Goal: Task Accomplishment & Management: Use online tool/utility

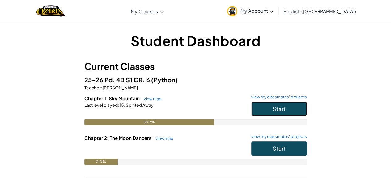
click at [291, 108] on button "Start" at bounding box center [279, 109] width 56 height 14
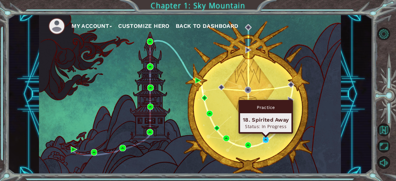
click at [265, 139] on img at bounding box center [266, 139] width 6 height 6
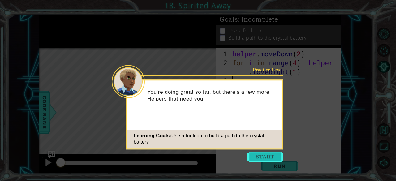
click at [264, 154] on button "Start" at bounding box center [264, 157] width 35 height 10
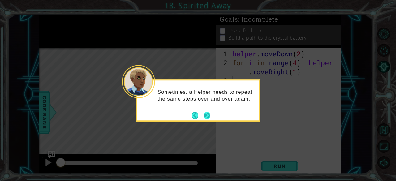
click at [205, 115] on button "Next" at bounding box center [207, 115] width 10 height 10
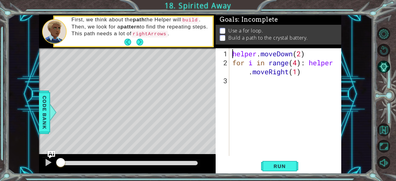
click at [231, 53] on div "helper . moveDown ( 2 ) for i in range ( 4 ) : helper . moveRight ( 1 )" at bounding box center [287, 112] width 112 height 126
type textarea "helper.moveDown(2)"
click at [278, 166] on span "Run" at bounding box center [279, 166] width 24 height 6
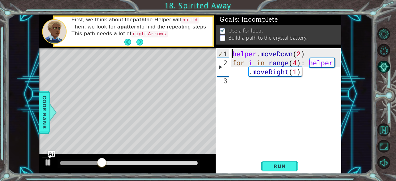
click at [240, 77] on div "helper . moveDown ( 2 ) for i in range ( 4 ) : helper . moveRight ( 1 )" at bounding box center [287, 112] width 112 height 126
drag, startPoint x: 306, startPoint y: 77, endPoint x: 323, endPoint y: 71, distance: 18.2
click at [323, 71] on div "helper . moveDown ( 2 ) for i in range ( 4 ) : helper . moveRight ( 1 )" at bounding box center [287, 112] width 112 height 126
click at [323, 71] on div "helper . moveDown ( 2 ) for i in range ( 4 ) : helper . moveRight ( 1 )" at bounding box center [285, 102] width 109 height 108
click at [242, 70] on div "helper . moveDown ( 2 ) for i in range ( 4 ) : helper . moveRight ( 1 )" at bounding box center [287, 112] width 112 height 126
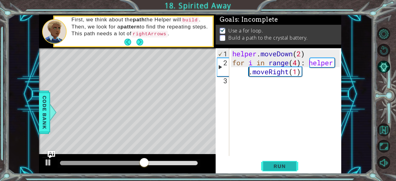
click at [273, 166] on span "Run" at bounding box center [279, 166] width 24 height 6
click at [303, 73] on div "helper . moveDown ( 2 ) for i in range ( 4 ) : helper . moveRight ( 1 )" at bounding box center [287, 112] width 112 height 126
click at [300, 74] on div "helper . moveDown ( 2 ) for i in range ( 4 ) : helper . moveRight ( 1 )" at bounding box center [287, 112] width 112 height 126
type textarea "for i in range(4): helper.moveRight(1)"
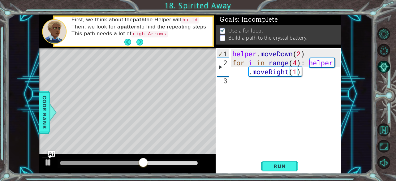
click at [312, 76] on div "helper . moveDown ( 2 ) for i in range ( 4 ) : helper . moveRight ( 1 )" at bounding box center [287, 112] width 112 height 126
click at [307, 63] on div "helper . moveDown ( 2 ) for i in range ( 4 ) : helper . moveRight ( 1 )" at bounding box center [287, 112] width 112 height 126
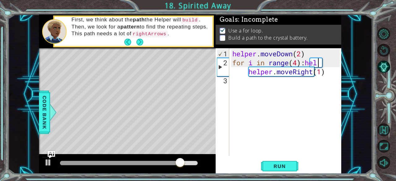
scroll to position [0, 4]
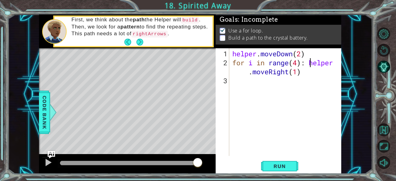
click at [311, 62] on div "helper . moveDown ( 2 ) for i in range ( 4 ) : helper . moveRight ( 1 )" at bounding box center [287, 112] width 112 height 126
click at [278, 162] on button "Run" at bounding box center [279, 166] width 37 height 13
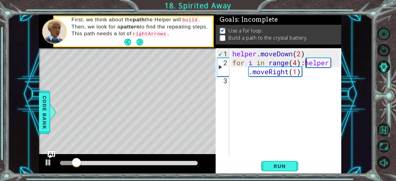
click at [305, 75] on div "helper . moveDown ( 2 ) for i in range ( 4 ) : helper . moveRight ( 1 )" at bounding box center [287, 112] width 112 height 126
click at [304, 65] on div "helper . moveDown ( 2 ) for i in range ( 4 ) : helper . moveRight ( 1 )" at bounding box center [287, 112] width 112 height 126
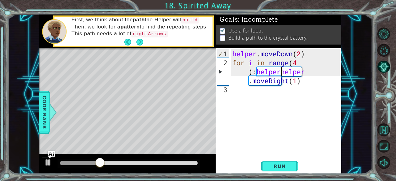
scroll to position [0, 4]
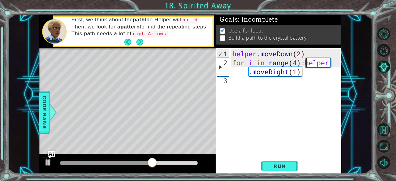
click at [296, 72] on div "helper . moveDown ( 2 ) for i in range ( 4 ) : helper . moveRight ( 1 )" at bounding box center [287, 112] width 112 height 126
click at [301, 72] on div "helper . moveDown ( 2 ) for i in range ( 4 ) : helper . moveRight ( 1 )" at bounding box center [287, 112] width 112 height 126
type textarea "for i in range(4):helper.moveRight(1)"
click at [300, 72] on div "helper . moveDown ( 2 ) for i in range ( 4 ) : helper . moveRight ( 1 )" at bounding box center [287, 112] width 112 height 126
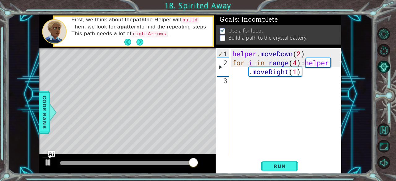
click at [304, 73] on div "helper . moveDown ( 2 ) for i in range ( 4 ) : helper . moveRight ( 1 )" at bounding box center [287, 112] width 112 height 126
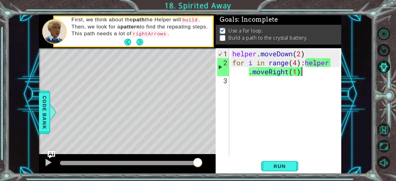
click at [301, 75] on div "helper . moveDown ( 2 ) for i in range ( 4 ) : helper . moveRight ( 1 )" at bounding box center [287, 112] width 112 height 126
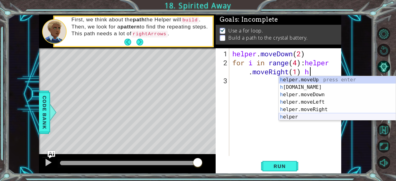
click at [305, 115] on div "h elper.moveUp press enter h [DOMAIN_NAME] press enter h elper.moveDown press e…" at bounding box center [337, 105] width 117 height 59
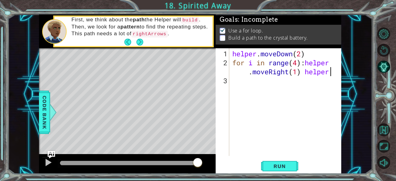
click at [333, 70] on div "helper . moveDown ( 2 ) for i in range ( 4 ) : helper . moveRight ( 1 ) helper" at bounding box center [287, 112] width 112 height 126
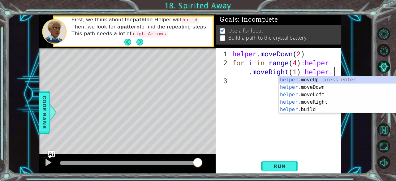
scroll to position [0, 8]
click at [312, 111] on div "helper. moveUp press enter helper. moveDown press enter helper. moveLeft press …" at bounding box center [337, 102] width 117 height 52
type textarea "for i in range(4):helper.moveRight(1) [DOMAIN_NAME]("rightArrow")"
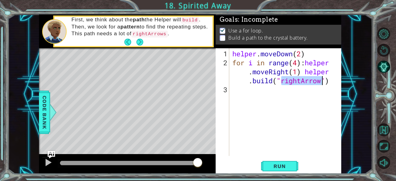
click at [315, 98] on div "helper . moveDown ( 2 ) for i in range ( 4 ) : helper . moveRight ( 1 ) helper …" at bounding box center [287, 112] width 112 height 126
drag, startPoint x: 278, startPoint y: 166, endPoint x: 264, endPoint y: 167, distance: 13.4
click at [264, 167] on button "Run" at bounding box center [279, 166] width 37 height 13
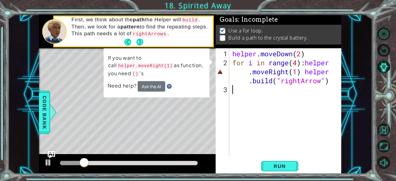
click at [250, 70] on div "helper . moveDown ( 2 ) for i in range ( 4 ) : helper . moveRight ( 1 ) helper …" at bounding box center [287, 112] width 112 height 126
click at [253, 71] on div "helper . moveDown ( 2 ) for i in range ( 4 ) : helper . moveRight ( 1 ) helper …" at bounding box center [287, 112] width 112 height 126
click at [306, 63] on div "helper . moveDown ( 2 ) for i in range ( 4 ) : helper . moveRight ( 1 ) helper …" at bounding box center [287, 112] width 112 height 126
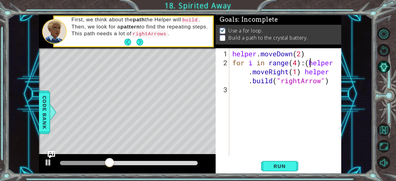
click at [290, 73] on div "helper . moveDown ( 2 ) for i in range ( 4 ) : ( helper . moveRight ( 1 ) helpe…" at bounding box center [287, 112] width 112 height 126
click at [287, 158] on div "for i in range(4):(helper.moveRight)(1) [DOMAIN_NAME]("rightArrow") 1 2 3 helpe…" at bounding box center [279, 110] width 126 height 125
click at [287, 161] on button "Run" at bounding box center [279, 166] width 37 height 13
click at [305, 60] on div "helper . moveDown ( 2 ) for i in range ( 4 ) : ( helper . moveRight ( 1 ) helpe…" at bounding box center [287, 112] width 112 height 126
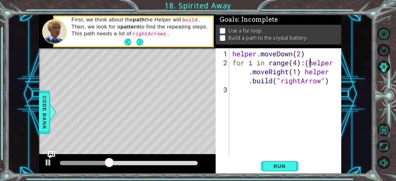
click at [308, 64] on div "helper . moveDown ( 2 ) for i in range ( 4 ) : ( helper . moveRight ( 1 ) helpe…" at bounding box center [287, 112] width 112 height 126
type textarea "for i in range(4):helper.moveRight(1) [DOMAIN_NAME]("rightArrow")"
click at [291, 92] on div "helper . moveDown ( 2 ) for i in range ( 4 ) : helper . moveRight ( 1 ) helper …" at bounding box center [287, 112] width 112 height 126
click at [280, 170] on button "Run" at bounding box center [279, 166] width 37 height 13
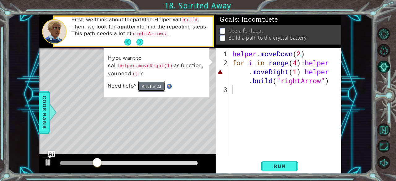
click at [151, 82] on button "Ask the AI" at bounding box center [152, 86] width 28 height 11
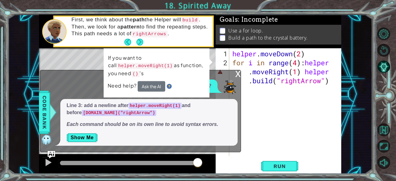
click at [237, 72] on div "x" at bounding box center [238, 73] width 6 height 6
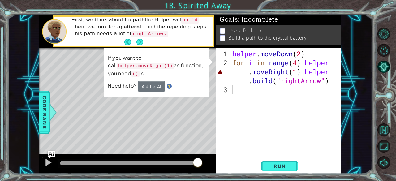
click at [302, 73] on div "helper . moveDown ( 2 ) for i in range ( 4 ) : helper . moveRight ( 1 ) helper …" at bounding box center [287, 112] width 112 height 126
click at [306, 74] on div "helper . moveDown ( 2 ) for i in range ( 4 ) : helper . moveRight ( 1 ) helper …" at bounding box center [287, 112] width 112 height 126
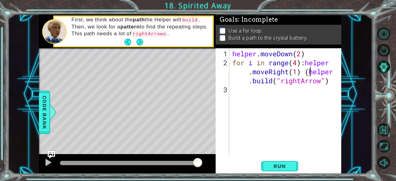
click at [273, 81] on div "helper . moveDown ( 2 ) for i in range ( 4 ) : helper . moveRight ( 1 ) ( helpe…" at bounding box center [287, 112] width 112 height 126
click at [284, 172] on button "Run" at bounding box center [279, 166] width 37 height 13
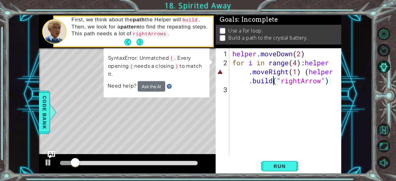
click at [310, 73] on div "helper . moveDown ( 2 ) for i in range ( 4 ) : helper . moveRight ( 1 ) ( helpe…" at bounding box center [287, 112] width 112 height 126
type textarea "for i in range(4):helper.moveRight(1) [DOMAIN_NAME]("rightArrow")"
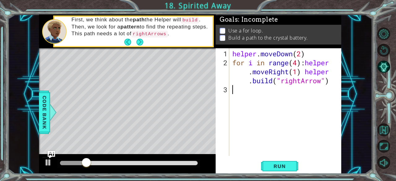
click at [289, 95] on div "helper . moveDown ( 2 ) for i in range ( 4 ) : helper . moveRight ( 1 ) helper …" at bounding box center [287, 112] width 112 height 126
click at [287, 166] on span "Run" at bounding box center [279, 166] width 24 height 6
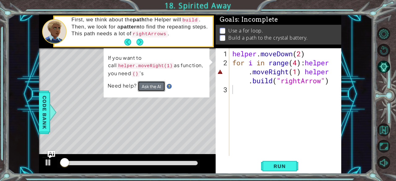
click at [157, 86] on button "Ask the AI" at bounding box center [152, 86] width 28 height 11
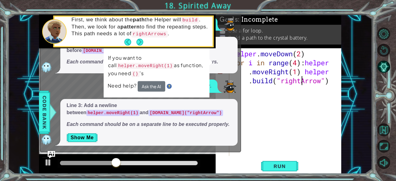
click at [301, 76] on div "helper . moveDown ( 2 ) for i in range ( 4 ) : helper . moveRight ( 1 ) helper …" at bounding box center [287, 112] width 112 height 126
click at [304, 74] on div "helper . moveDown ( 2 ) for i in range ( 4 ) : helper . moveRight ( 1 ) helper …" at bounding box center [287, 112] width 112 height 126
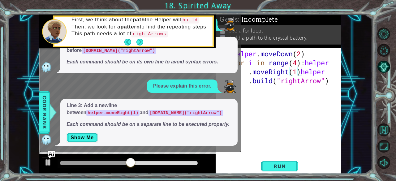
scroll to position [0, 4]
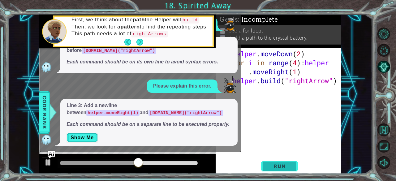
type textarea "[DOMAIN_NAME]("rightArrow")"
click at [290, 167] on span "Run" at bounding box center [279, 166] width 24 height 6
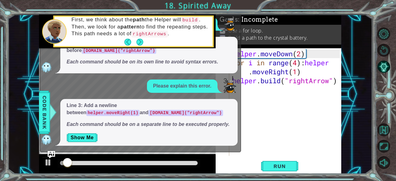
click at [268, 95] on div "helper . moveDown ( 2 ) for i in range ( 4 ) : helper . moveRight ( 1 ) helper …" at bounding box center [287, 112] width 112 height 126
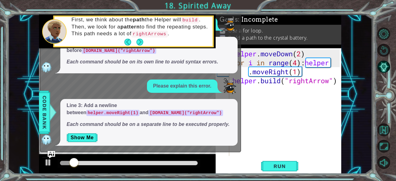
click at [391, 91] on div at bounding box center [387, 98] width 18 height 47
click at [346, 88] on div "1 2 3 4 5 helper . moveDown ( 2 ) for i in range ( 4 ) : helper . moveRi ght ( …" at bounding box center [190, 94] width 364 height 159
click at [48, 162] on div at bounding box center [48, 162] width 8 height 8
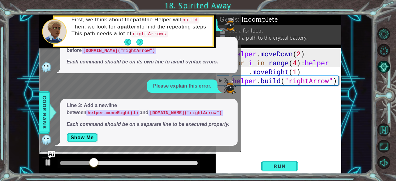
click at [288, 88] on div "helper . moveDown ( 2 ) for i in range ( 4 ) : helper . moveRight ( 1 ) helper …" at bounding box center [287, 112] width 112 height 126
click at [264, 49] on div "helper . moveDown ( 2 ) for i in range ( 4 ) : helper . moveRight ( 1 ) helper …" at bounding box center [287, 112] width 112 height 126
click at [268, 73] on div "helper . moveDown ( 2 ) for i in range ( 4 ) : helper . moveRight ( 1 ) helper …" at bounding box center [287, 112] width 112 height 126
click at [307, 81] on div "helper . moveDown ( 2 ) for i in range ( 4 ) : helper . moveRight ( 1 ) helper …" at bounding box center [287, 112] width 112 height 126
type textarea "[DOMAIN_NAME]("rightArrow")"
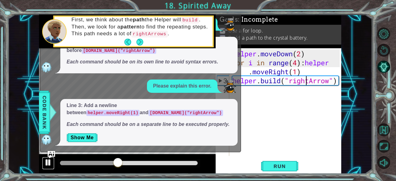
click at [48, 165] on div at bounding box center [48, 162] width 8 height 8
click at [244, 119] on div "helper . moveDown ( 2 ) for i in range ( 4 ) : helper . moveRight ( 1 ) helper …" at bounding box center [287, 112] width 112 height 126
click at [278, 163] on span "Run" at bounding box center [279, 166] width 24 height 6
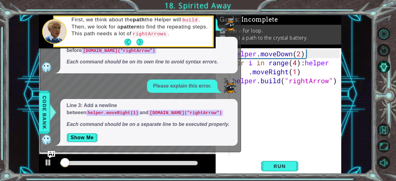
click at [17, 69] on div "1 2 3 4 5 helper . moveDown ( 2 ) for i in range ( 4 ) : helper . moveRi ght ( …" at bounding box center [190, 94] width 364 height 159
click at [77, 55] on span "Line 3: add a newline after helper.moveRight(1) and before [DOMAIN_NAME]("right…" at bounding box center [148, 53] width 165 height 26
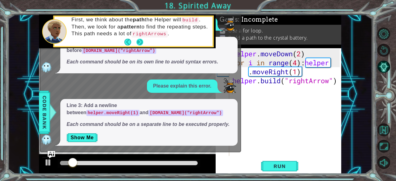
click at [140, 41] on button "Next" at bounding box center [139, 41] width 9 height 9
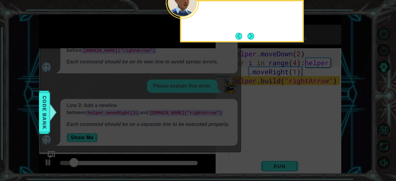
click at [140, 41] on icon at bounding box center [198, 27] width 396 height 308
click at [251, 37] on button "Next" at bounding box center [251, 36] width 8 height 8
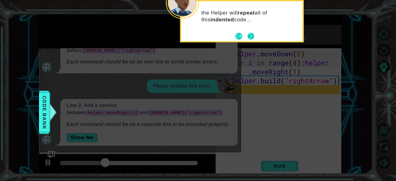
click at [250, 34] on button "Next" at bounding box center [251, 36] width 8 height 8
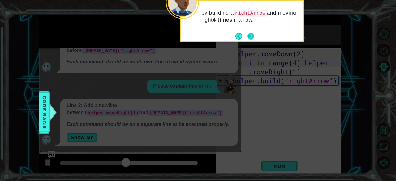
click at [250, 34] on button "Next" at bounding box center [250, 36] width 7 height 7
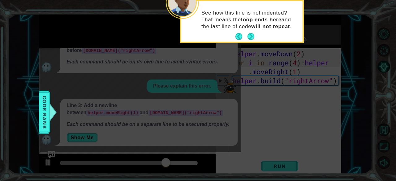
click at [250, 34] on button "Next" at bounding box center [251, 37] width 8 height 8
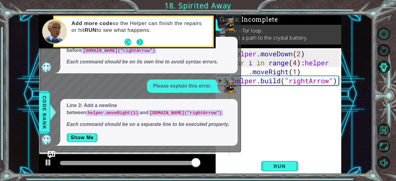
click at [139, 42] on button "Next" at bounding box center [140, 42] width 10 height 10
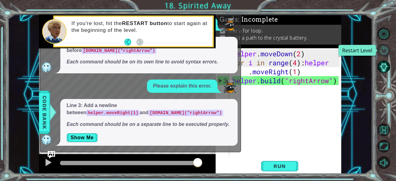
click at [383, 46] on button "Restart Level" at bounding box center [383, 50] width 13 height 13
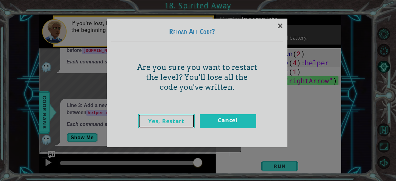
click at [175, 117] on link "Yes, Restart" at bounding box center [166, 121] width 56 height 14
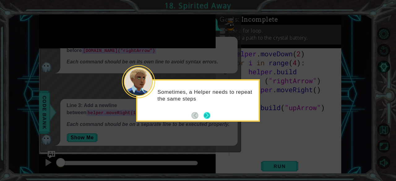
click at [207, 115] on button "Next" at bounding box center [207, 115] width 10 height 10
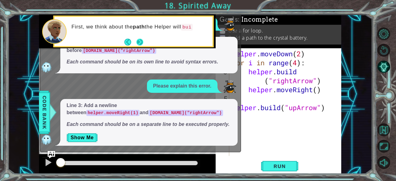
click at [139, 42] on button "Next" at bounding box center [140, 42] width 8 height 8
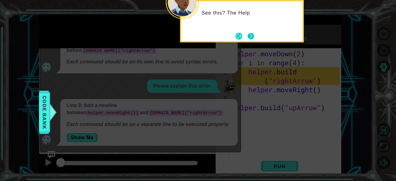
click at [256, 36] on button "Next" at bounding box center [251, 36] width 10 height 10
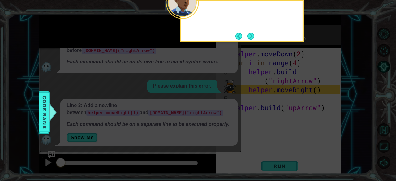
click at [256, 36] on div at bounding box center [242, 21] width 124 height 42
click at [254, 37] on button "Next" at bounding box center [250, 35] width 11 height 11
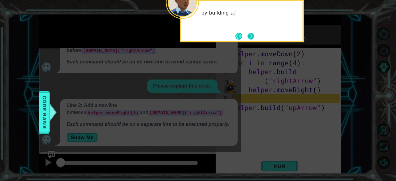
click at [254, 36] on button "Next" at bounding box center [250, 35] width 7 height 7
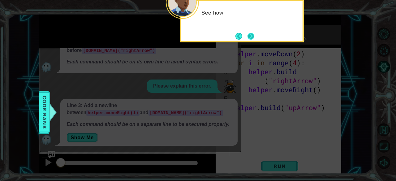
click at [253, 36] on button "Next" at bounding box center [251, 36] width 10 height 10
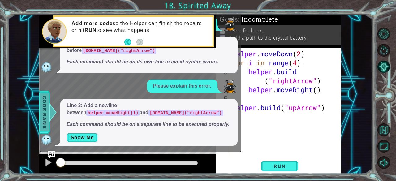
click at [55, 118] on div at bounding box center [53, 112] width 8 height 19
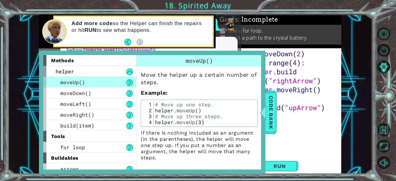
type textarea "[DOMAIN_NAME]("rightArrow")"
click at [297, 71] on div "helper . moveDown ( 2 ) for i in range ( 4 ) : helper . build ( "rightArrow" ) …" at bounding box center [287, 112] width 112 height 126
click at [313, 141] on div "helper . moveDown ( 2 ) for i in range ( 4 ) : helper . build ( "rightArrow" ) …" at bounding box center [287, 112] width 112 height 126
click at [313, 128] on div "helper . moveDown ( 2 ) for i in range ( 4 ) : helper . build ( "rightArrow" ) …" at bounding box center [287, 112] width 112 height 126
click at [297, 113] on div "helper . moveDown ( 2 ) for i in range ( 4 ) : helper . build ( "rightArrow" ) …" at bounding box center [287, 112] width 112 height 126
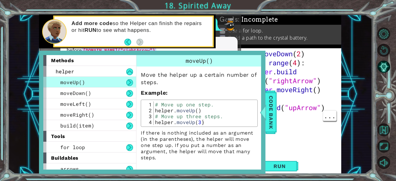
click at [266, 89] on div "helper . moveDown ( 2 ) for i in range ( 4 ) : helper . build ( "rightArrow" ) …" at bounding box center [287, 112] width 112 height 126
type textarea "helper.moveRight()"
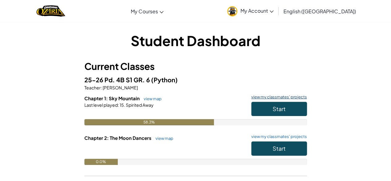
click at [267, 95] on link "view my classmates' projects" at bounding box center [277, 97] width 59 height 4
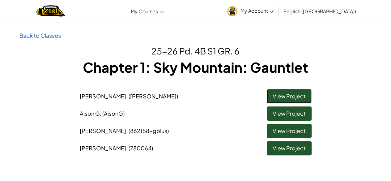
click at [295, 98] on link "View Project" at bounding box center [289, 96] width 45 height 14
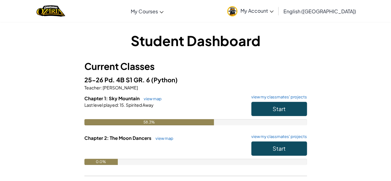
click at [274, 11] on span "My Account" at bounding box center [257, 10] width 33 height 6
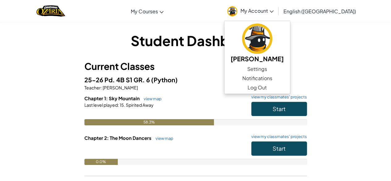
click at [277, 7] on link "My Account" at bounding box center [250, 10] width 53 height 19
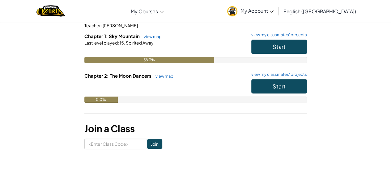
scroll to position [59, 0]
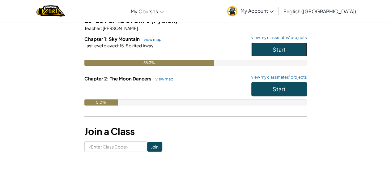
click at [258, 45] on button "Start" at bounding box center [279, 49] width 56 height 14
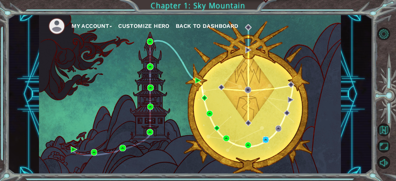
click at [266, 139] on img at bounding box center [266, 139] width 6 height 6
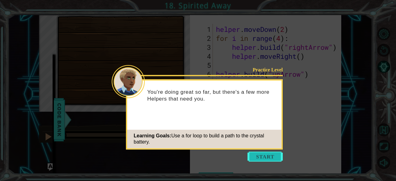
click at [261, 155] on button "Start" at bounding box center [264, 157] width 35 height 10
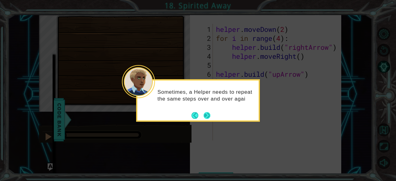
click at [208, 114] on button "Next" at bounding box center [207, 116] width 10 height 10
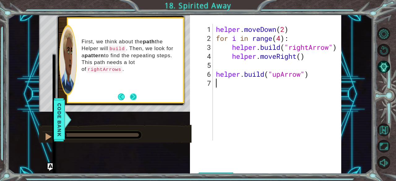
click at [132, 94] on button "Next" at bounding box center [133, 97] width 10 height 10
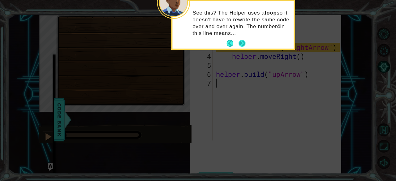
click at [242, 41] on button "Next" at bounding box center [242, 43] width 9 height 9
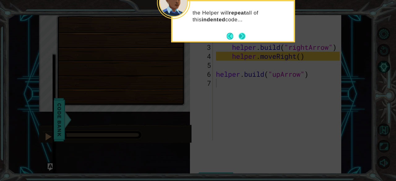
click at [241, 35] on button "Next" at bounding box center [242, 36] width 8 height 8
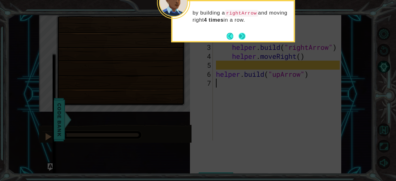
click at [240, 34] on button "Next" at bounding box center [241, 35] width 7 height 7
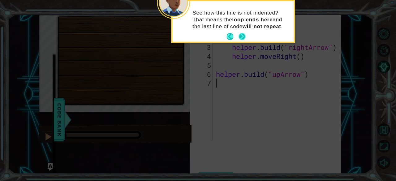
click at [242, 36] on button "Next" at bounding box center [242, 37] width 10 height 10
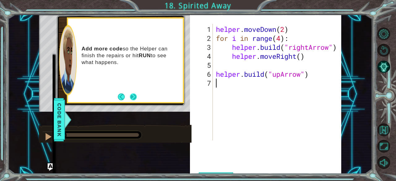
click at [130, 96] on button "Next" at bounding box center [133, 97] width 8 height 8
drag, startPoint x: 150, startPoint y: 53, endPoint x: 156, endPoint y: 86, distance: 34.1
click at [156, 86] on div "If you're lost, hit the RESTART button to start again at the beginning of the l…" at bounding box center [125, 60] width 115 height 83
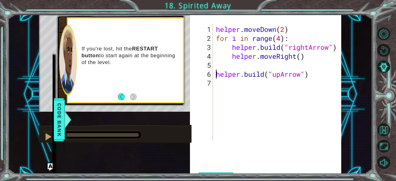
click at [217, 74] on div "helper . moveDown ( 2 ) for i in range ( 4 ) : helper . build ( "rightArrow" ) …" at bounding box center [279, 92] width 128 height 135
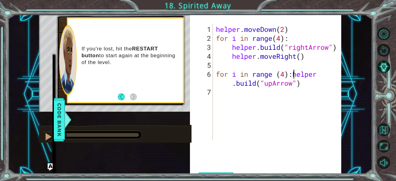
scroll to position [0, 3]
type textarea "for i in range (4):[DOMAIN_NAME]("upArrow")"
click at [47, 136] on div "methods helper moveUp() moveDown() moveLeft() moveRight() build(item) tools for…" at bounding box center [47, 119] width 10 height 133
click at [243, 156] on div "for i in range (4):[DOMAIN_NAME]("upArrow") 1 2 3 4 5 6 7 helper . moveDown ( 2…" at bounding box center [265, 104] width 151 height 172
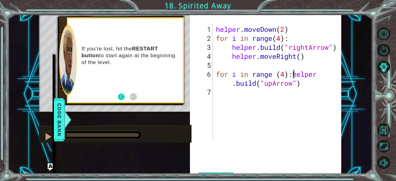
click at [122, 96] on button "Back" at bounding box center [124, 96] width 12 height 7
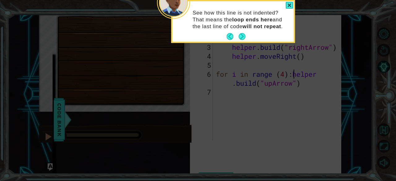
click at [122, 96] on icon at bounding box center [198, 90] width 396 height 181
click at [291, 5] on div at bounding box center [288, 5] width 7 height 7
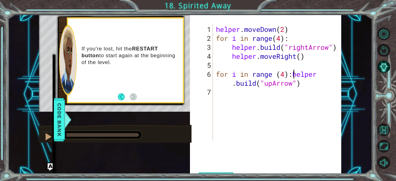
click at [149, 31] on div "If you're lost, hit the RESTART button to start again at the beginning of the l…" at bounding box center [125, 60] width 115 height 83
click at [383, 132] on button "Back to Map" at bounding box center [383, 129] width 13 height 13
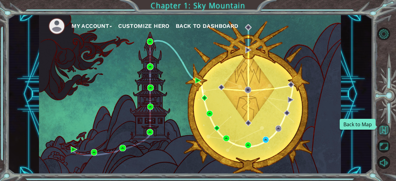
click at [382, 131] on button "Back to Map" at bounding box center [383, 129] width 13 height 13
click at [267, 140] on img at bounding box center [266, 139] width 6 height 6
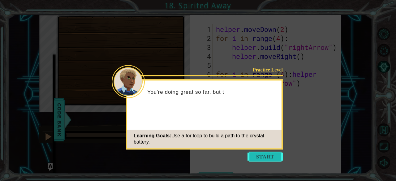
click at [265, 156] on button "Start" at bounding box center [264, 157] width 35 height 10
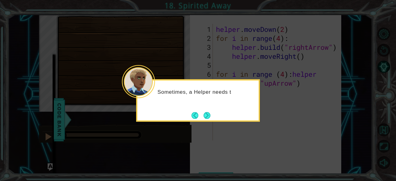
click at [211, 117] on button "Next" at bounding box center [207, 116] width 8 height 8
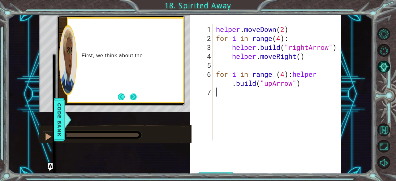
click at [130, 97] on button "Next" at bounding box center [133, 96] width 7 height 7
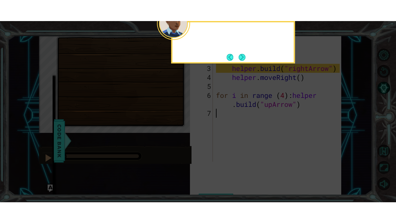
scroll to position [3, 0]
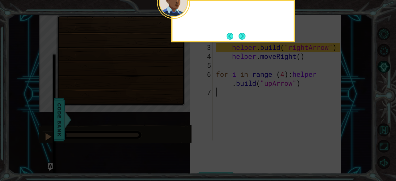
click at [130, 97] on icon at bounding box center [198, 90] width 396 height 181
click at [244, 36] on button "Next" at bounding box center [241, 35] width 7 height 7
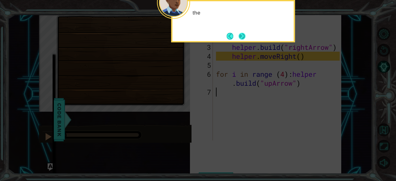
click at [244, 35] on button "Next" at bounding box center [241, 35] width 7 height 7
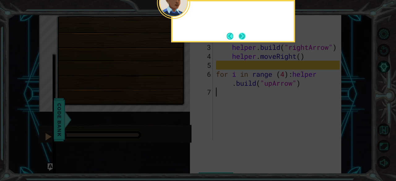
click at [244, 35] on button "Next" at bounding box center [241, 36] width 7 height 7
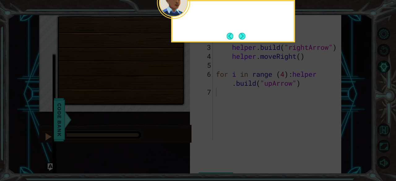
click at [244, 35] on button "Next" at bounding box center [242, 36] width 8 height 8
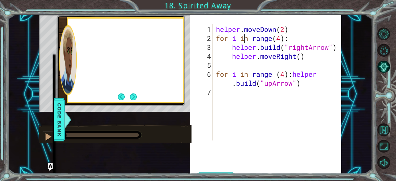
click at [244, 35] on div "helper . moveDown ( 2 ) for i in range ( 4 ) : helper . build ( "rightArrow" ) …" at bounding box center [279, 92] width 128 height 135
type textarea "for i in range(4):"
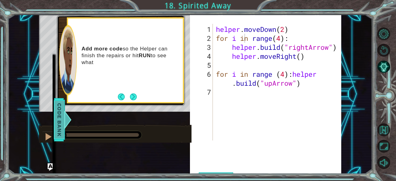
drag, startPoint x: 54, startPoint y: 79, endPoint x: 64, endPoint y: 112, distance: 34.2
click at [64, 112] on div "methods helper moveUp() moveDown() moveLeft() moveRight() build(item) tools for…" at bounding box center [190, 101] width 302 height 172
click at [45, 138] on div "methods helper moveUp() moveDown() moveLeft() moveRight() build(item) tools for…" at bounding box center [47, 119] width 10 height 133
click at [49, 165] on div "methods helper moveUp() moveDown() moveLeft() moveRight() build(item) tools for…" at bounding box center [47, 119] width 10 height 133
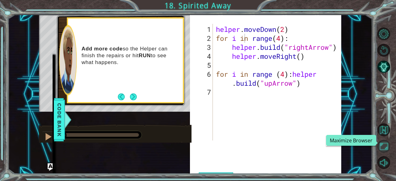
click at [383, 147] on button "Maximize Browser" at bounding box center [383, 146] width 13 height 13
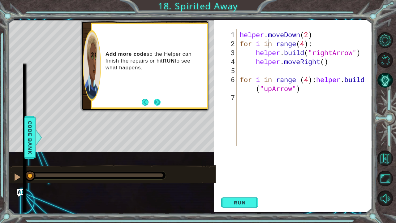
click at [156, 104] on button "Next" at bounding box center [157, 102] width 7 height 7
click at [16, 177] on div "methods helper moveUp() moveDown() moveLeft() moveRight() build(item) tools for…" at bounding box center [17, 136] width 12 height 149
drag, startPoint x: 31, startPoint y: 172, endPoint x: 25, endPoint y: 190, distance: 19.1
click at [25, 181] on div "methods helper moveUp() moveDown() moveLeft() moveRight() build(item) tools for…" at bounding box center [190, 116] width 364 height 192
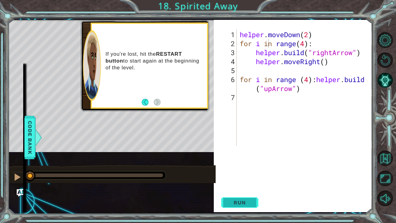
click at [250, 181] on span "Run" at bounding box center [239, 202] width 24 height 6
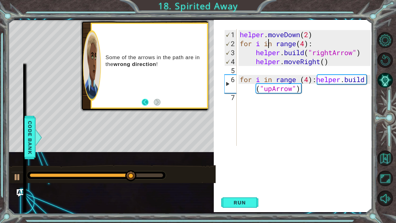
click at [147, 101] on button "Back" at bounding box center [148, 102] width 12 height 7
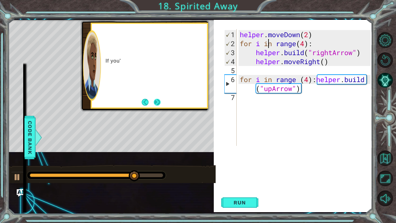
click at [154, 101] on button "Next" at bounding box center [157, 102] width 7 height 7
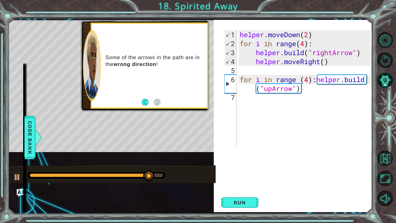
click at [0, 5] on div "1 ההההההההההההההההההההההההההההההההההההההההההההההההההההההההההההההההההההההההההההה…" at bounding box center [198, 111] width 396 height 223
click at [100, 92] on div at bounding box center [92, 65] width 18 height 70
click at [58, 28] on div "Level Map" at bounding box center [151, 111] width 286 height 182
click at [19, 74] on div "methods helper moveUp() moveDown() moveLeft() moveRight() build(item) tools for…" at bounding box center [17, 136] width 12 height 149
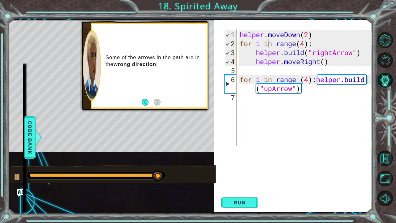
click at [19, 74] on div "methods helper moveUp() moveDown() moveLeft() moveRight() build(item) tools for…" at bounding box center [17, 136] width 12 height 149
drag, startPoint x: 19, startPoint y: 74, endPoint x: 35, endPoint y: 73, distance: 15.8
click at [35, 73] on div "methods helper moveUp() moveDown() moveLeft() moveRight() build(item) tools for…" at bounding box center [190, 116] width 364 height 192
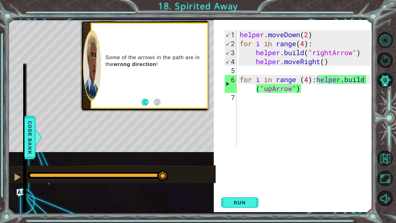
click at [129, 81] on div "Some of the arrows in the path are in the wrong direction !" at bounding box center [149, 65] width 115 height 83
drag, startPoint x: 186, startPoint y: 46, endPoint x: 193, endPoint y: 126, distance: 79.8
click at [193, 126] on div "methods helper moveUp() moveDown() moveLeft() moveRight() build(item) tools for…" at bounding box center [190, 116] width 364 height 192
click at [322, 92] on div "helper . moveDown ( 2 ) for i in range ( 4 ) : helper . build ( "rightArrow" ) …" at bounding box center [305, 97] width 135 height 135
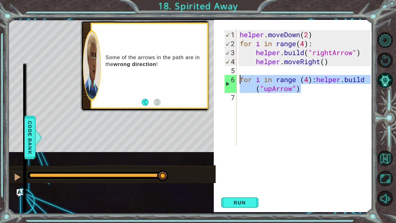
drag, startPoint x: 316, startPoint y: 90, endPoint x: 233, endPoint y: 81, distance: 82.7
click at [233, 81] on div "1 2 3 4 5 6 7 helper . moveDown ( 2 ) for i in range ( 4 ) : helper . build ( "…" at bounding box center [296, 87] width 147 height 117
type textarea "for i in range (4):[DOMAIN_NAME]("upArrow")"
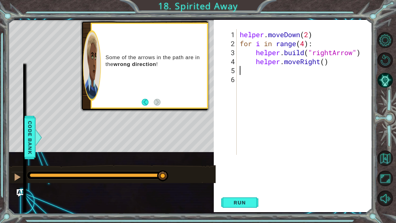
click at [326, 62] on div "helper . moveDown ( 2 ) for i in range ( 4 ) : helper . build ( "rightArrow" ) …" at bounding box center [305, 101] width 135 height 143
type textarea "helper.moveRight()"
click at [310, 72] on div "helper . moveDown ( 2 ) for i in range ( 4 ) : helper . build ( "rightArrow" ) …" at bounding box center [305, 101] width 135 height 143
click at [334, 62] on div "helper . moveDown ( 2 ) for i in range ( 4 ) : helper . build ( "rightArrow" ) …" at bounding box center [305, 101] width 135 height 143
type textarea "helper.moveRight()"
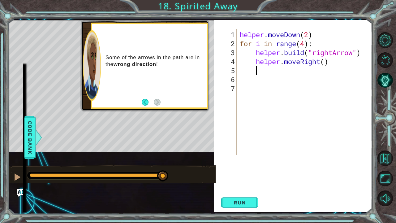
click at [264, 82] on div "helper . moveDown ( 2 ) for i in range ( 4 ) : helper . build ( "rightArrow" ) …" at bounding box center [305, 101] width 135 height 143
click at [254, 70] on div "helper . moveDown ( 2 ) for i in range ( 4 ) : helper . build ( "rightArrow" ) …" at bounding box center [305, 101] width 135 height 143
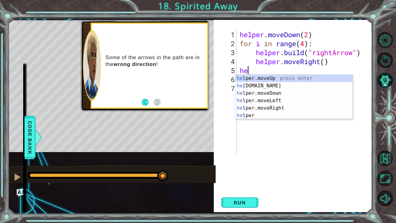
scroll to position [0, 0]
click at [255, 100] on div "hel per.moveUp press enter hel per.moveDown press enter hel per.moveLeft press …" at bounding box center [293, 104] width 117 height 59
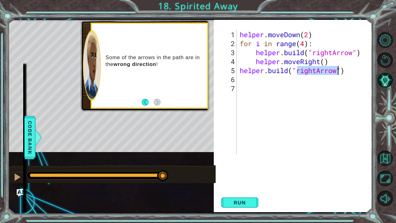
click at [319, 70] on div "helper . moveDown ( 2 ) for i in range ( 4 ) : helper . build ( "rightArrow" ) …" at bounding box center [304, 92] width 132 height 126
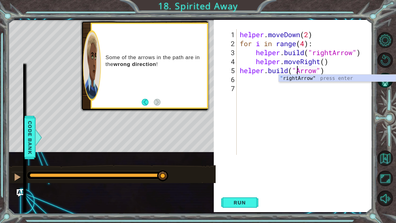
scroll to position [0, 3]
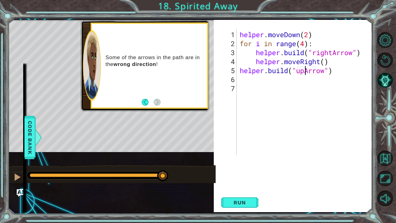
type textarea "[DOMAIN_NAME]("upArrow")"
click at [246, 181] on button "Run" at bounding box center [239, 202] width 37 height 19
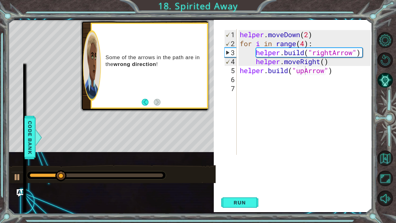
click at [170, 61] on p "Some of the arrows in the path are in the wrong direction !" at bounding box center [153, 61] width 97 height 14
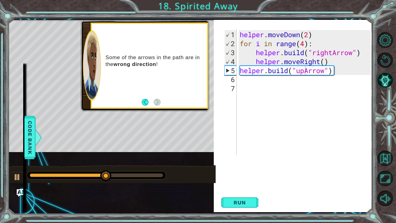
click at [262, 79] on div "helper . moveDown ( 2 ) for i in range ( 4 ) : helper . build ( "rightArrow" ) …" at bounding box center [305, 101] width 135 height 143
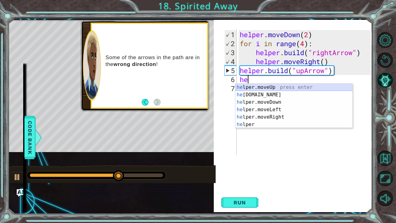
click at [263, 86] on div "he lper.moveUp press enter he [DOMAIN_NAME] press enter he lper.moveDown press …" at bounding box center [293, 112] width 117 height 59
type textarea "helper.moveUp(1)"
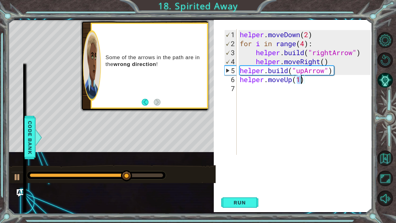
click at [303, 91] on div "helper . moveDown ( 2 ) for i in range ( 4 ) : helper . build ( "rightArrow" ) …" at bounding box center [305, 101] width 135 height 143
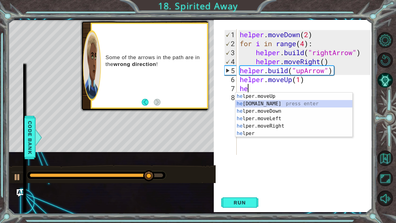
click at [278, 105] on div "he lper.moveUp press enter he [DOMAIN_NAME] press enter he lper.moveDown press …" at bounding box center [293, 121] width 117 height 59
type textarea "[DOMAIN_NAME]("rightArrow")"
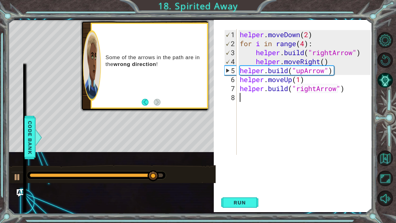
click at [312, 93] on div "helper . moveDown ( 2 ) for i in range ( 4 ) : helper . build ( "rightArrow" ) …" at bounding box center [305, 101] width 135 height 143
click at [316, 90] on div "helper . moveDown ( 2 ) for i in range ( 4 ) : helper . build ( "rightArrow" ) …" at bounding box center [305, 101] width 135 height 143
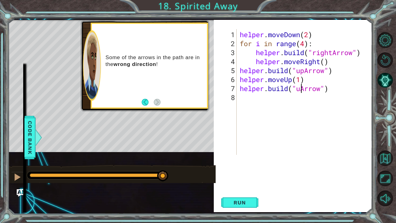
scroll to position [0, 3]
type textarea "[DOMAIN_NAME]("upArrow")"
click at [312, 120] on div "helper . moveDown ( 2 ) for i in range ( 4 ) : helper . build ( "rightArrow" ) …" at bounding box center [305, 101] width 135 height 143
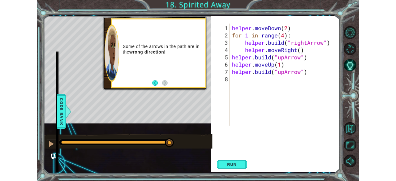
scroll to position [0, 0]
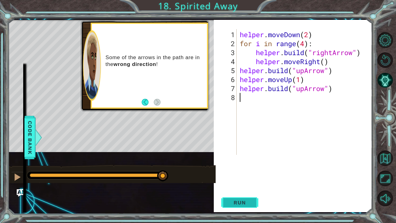
click at [236, 181] on span "Run" at bounding box center [239, 202] width 24 height 6
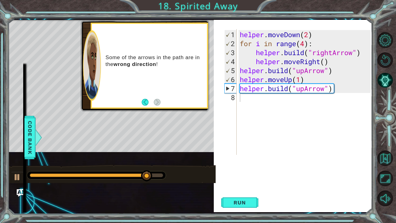
drag, startPoint x: 184, startPoint y: 99, endPoint x: 184, endPoint y: 108, distance: 9.6
click at [184, 108] on div "Some of the arrows in the path are in the wrong direction !" at bounding box center [149, 66] width 117 height 86
click at [382, 171] on button "Maximize Browser" at bounding box center [384, 177] width 15 height 15
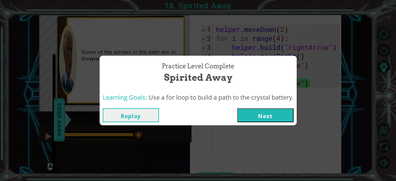
click at [263, 116] on button "Next" at bounding box center [265, 115] width 56 height 14
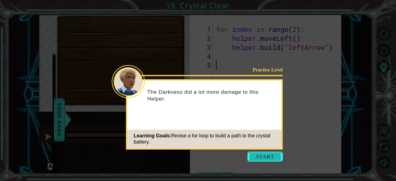
click at [263, 159] on button "Start" at bounding box center [264, 157] width 35 height 10
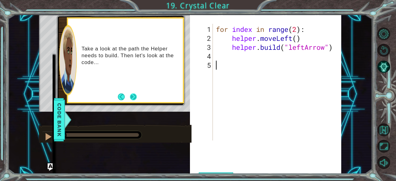
click at [133, 94] on button "Next" at bounding box center [133, 97] width 10 height 10
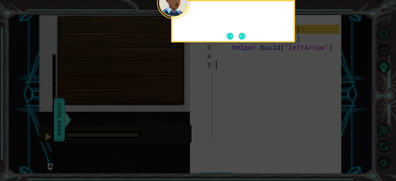
scroll to position [3, 0]
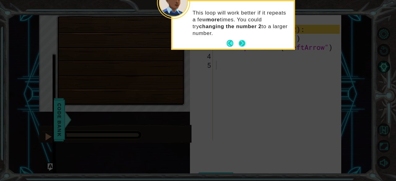
click at [241, 42] on button "Next" at bounding box center [241, 43] width 7 height 7
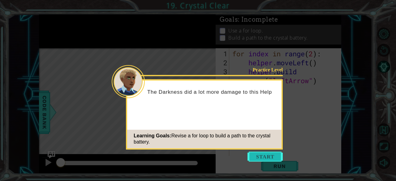
click at [256, 156] on button "Start" at bounding box center [264, 157] width 35 height 10
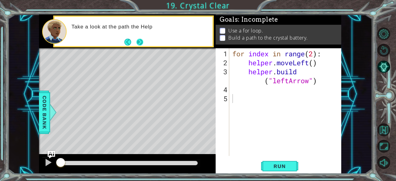
click at [140, 39] on button "Next" at bounding box center [139, 42] width 7 height 7
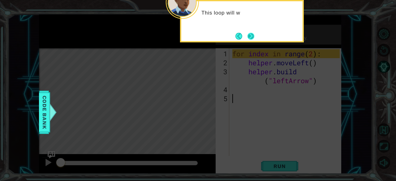
click at [247, 39] on button "Next" at bounding box center [250, 36] width 7 height 7
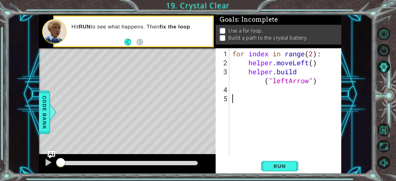
drag, startPoint x: 311, startPoint y: 138, endPoint x: 203, endPoint y: 88, distance: 119.9
click at [203, 88] on div "1 ההההההההההההההההההההההההההההההההההההההההההההההההההההההההההההההההההההההההההההה…" at bounding box center [190, 94] width 302 height 159
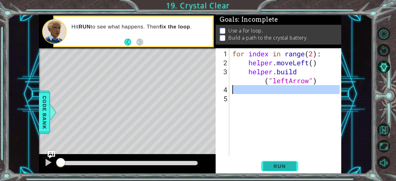
click at [284, 163] on span "Run" at bounding box center [279, 166] width 24 height 6
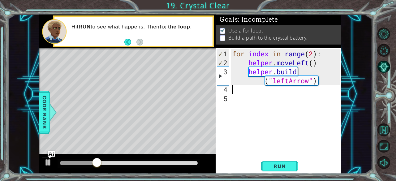
click at [308, 52] on div "for index in range ( 2 ) : helper . moveLeft ( ) helper . build ( "leftArrow" )" at bounding box center [287, 112] width 112 height 126
click at [312, 55] on div "for index in range ( 2 ) : helper . moveLeft ( ) helper . build ( "leftArrow" )" at bounding box center [287, 112] width 112 height 126
type textarea "for index in range(4):"
click at [283, 165] on span "Run" at bounding box center [279, 166] width 24 height 6
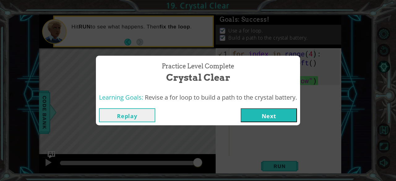
click at [280, 108] on button "Next" at bounding box center [269, 115] width 56 height 14
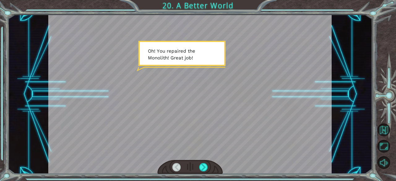
click at [180, 63] on div at bounding box center [189, 94] width 283 height 159
click at [201, 172] on div at bounding box center [189, 167] width 65 height 14
click at [203, 163] on div at bounding box center [203, 167] width 9 height 9
click at [199, 164] on div at bounding box center [189, 167] width 65 height 14
click at [200, 166] on div at bounding box center [203, 167] width 9 height 9
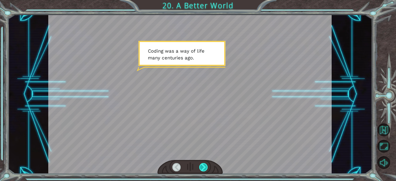
click at [202, 166] on div at bounding box center [203, 167] width 9 height 9
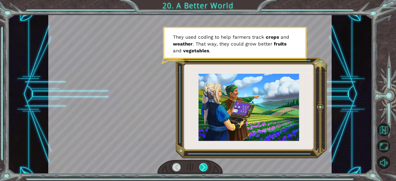
click at [202, 166] on div at bounding box center [203, 167] width 9 height 9
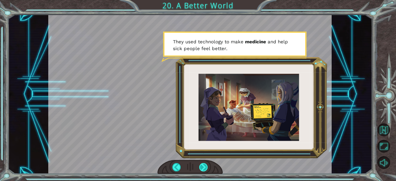
click at [203, 166] on div at bounding box center [203, 167] width 9 height 9
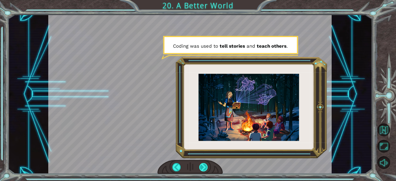
click at [203, 166] on div at bounding box center [203, 167] width 9 height 9
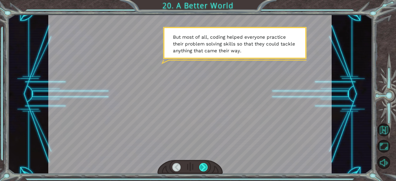
click at [203, 165] on div at bounding box center [203, 167] width 9 height 9
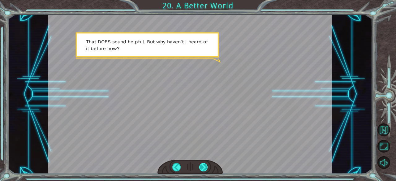
click at [203, 165] on div at bounding box center [203, 167] width 9 height 9
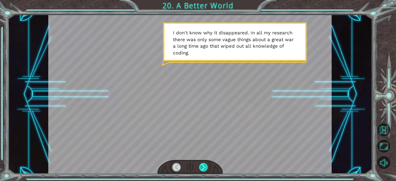
click at [203, 165] on div at bounding box center [203, 167] width 9 height 9
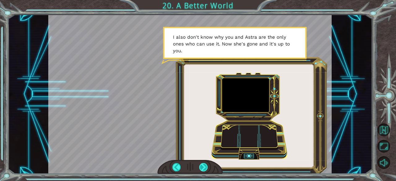
click at [203, 165] on div at bounding box center [203, 167] width 9 height 9
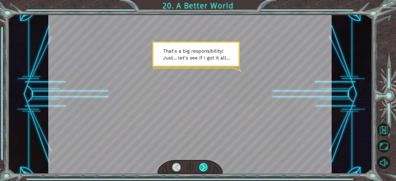
click at [203, 165] on div at bounding box center [203, 167] width 9 height 9
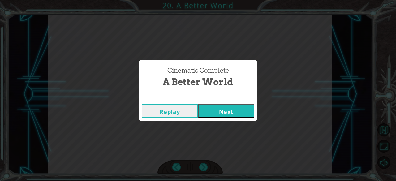
click at [220, 117] on button "Next" at bounding box center [226, 111] width 56 height 14
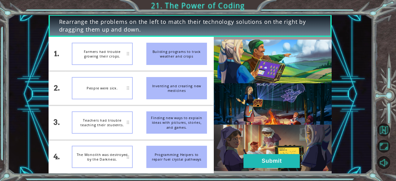
click at [305, 164] on img at bounding box center [273, 105] width 118 height 131
click at [288, 162] on button "Submit" at bounding box center [271, 161] width 56 height 14
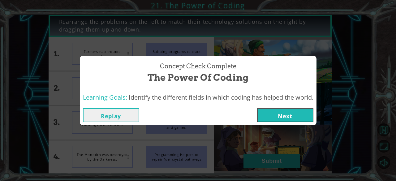
click at [286, 115] on button "Next" at bounding box center [285, 115] width 56 height 14
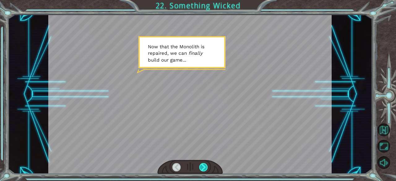
click at [205, 164] on div at bounding box center [203, 167] width 9 height 9
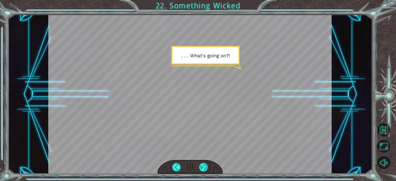
click at [203, 166] on div at bounding box center [203, 167] width 9 height 9
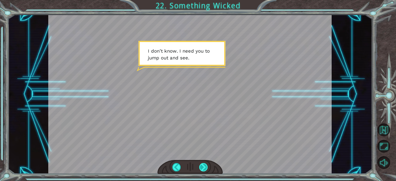
click at [207, 169] on div at bounding box center [203, 167] width 9 height 9
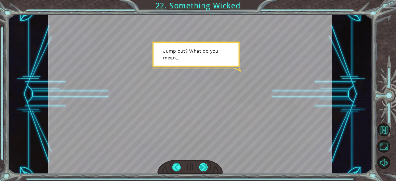
click at [207, 169] on div at bounding box center [203, 167] width 9 height 9
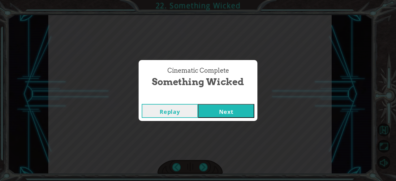
click at [234, 106] on button "Next" at bounding box center [226, 111] width 56 height 14
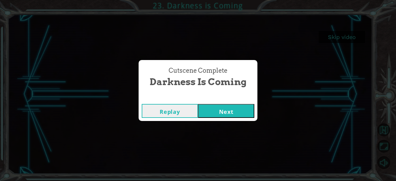
click at [218, 110] on button "Next" at bounding box center [226, 111] width 56 height 14
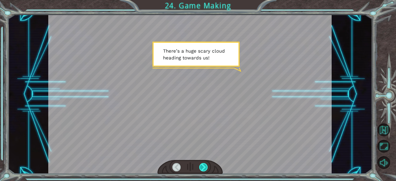
click at [203, 170] on div at bounding box center [203, 167] width 9 height 9
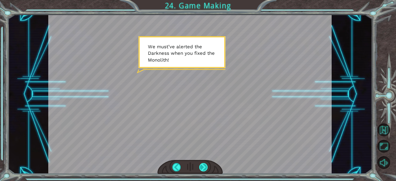
click at [203, 170] on div at bounding box center [203, 167] width 9 height 9
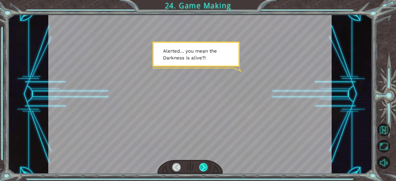
click at [203, 170] on div at bounding box center [203, 167] width 9 height 9
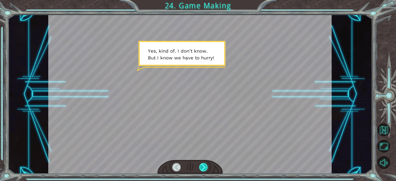
click at [203, 170] on div at bounding box center [203, 167] width 9 height 9
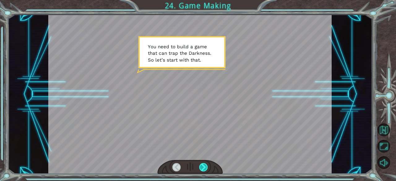
click at [203, 170] on div at bounding box center [203, 167] width 9 height 9
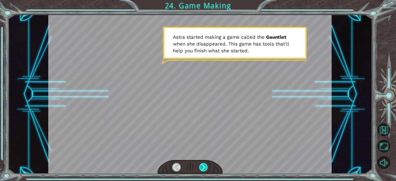
click at [203, 166] on div at bounding box center [203, 167] width 9 height 9
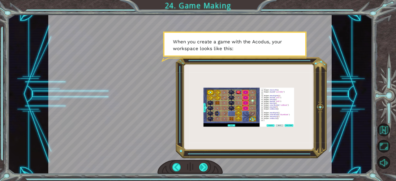
click at [203, 166] on div at bounding box center [203, 167] width 9 height 9
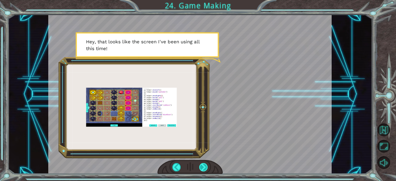
click at [201, 166] on div at bounding box center [203, 167] width 9 height 9
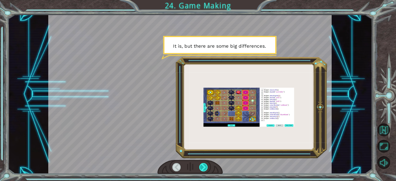
click at [201, 166] on div at bounding box center [203, 167] width 9 height 9
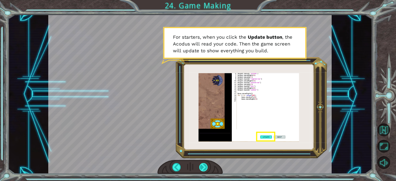
click at [204, 164] on div at bounding box center [203, 167] width 9 height 9
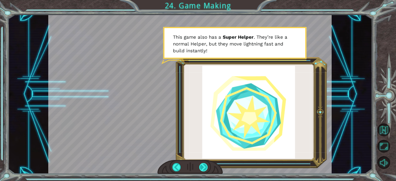
click at [200, 164] on div at bounding box center [203, 167] width 9 height 9
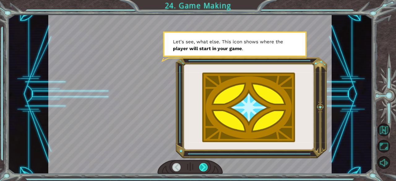
click at [205, 165] on div at bounding box center [203, 167] width 9 height 9
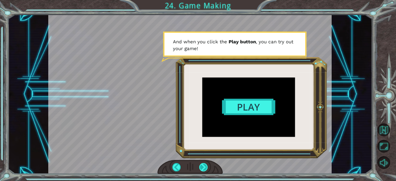
click at [203, 170] on div at bounding box center [203, 167] width 9 height 9
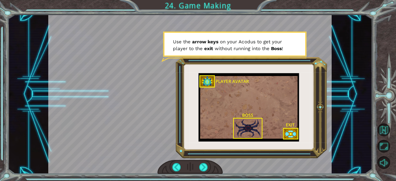
click at [199, 165] on div at bounding box center [189, 167] width 65 height 14
click at [206, 166] on div at bounding box center [203, 167] width 9 height 9
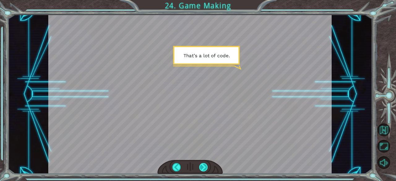
click at [205, 167] on div at bounding box center [203, 167] width 9 height 9
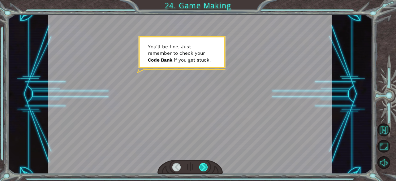
click at [201, 164] on div at bounding box center [203, 167] width 9 height 9
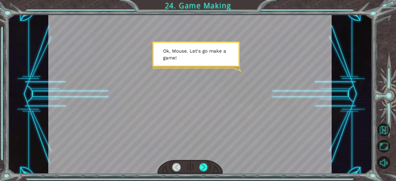
click at [203, 162] on div at bounding box center [189, 167] width 65 height 14
click at [202, 164] on div at bounding box center [203, 167] width 9 height 9
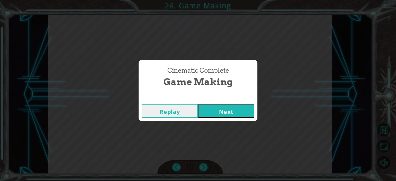
click at [227, 107] on button "Next" at bounding box center [226, 111] width 56 height 14
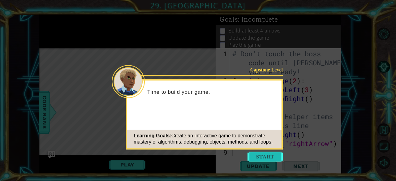
click at [265, 156] on button "Start" at bounding box center [264, 157] width 35 height 10
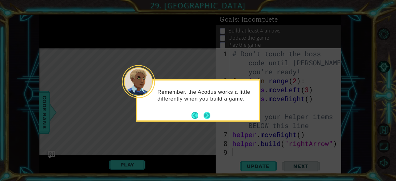
click at [207, 113] on button "Next" at bounding box center [206, 115] width 7 height 7
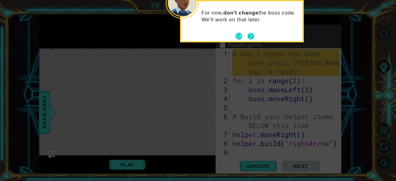
click at [250, 34] on button "Next" at bounding box center [250, 35] width 7 height 7
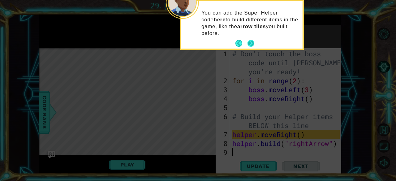
click at [251, 42] on button "Next" at bounding box center [250, 43] width 7 height 7
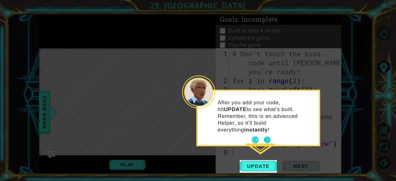
click at [265, 136] on button "Next" at bounding box center [267, 139] width 7 height 7
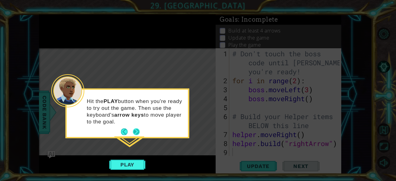
click at [136, 129] on button "Next" at bounding box center [136, 131] width 7 height 7
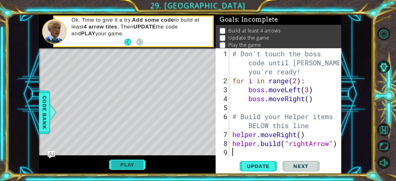
click at [139, 165] on button "Play" at bounding box center [127, 165] width 36 height 12
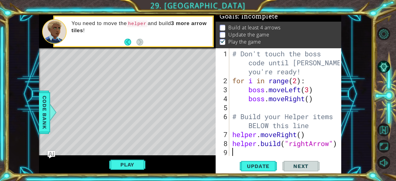
click at [244, 116] on div "# Don't touch the boss code until Vega says you're ready! for i in range ( 2 ) …" at bounding box center [287, 120] width 112 height 143
click at [272, 117] on div "# Don't touch the boss code until Vega says you're ready! for i in range ( 2 ) …" at bounding box center [287, 120] width 112 height 143
click at [275, 121] on div "# Don't touch the boss code until Vega says you're ready! for i in range ( 2 ) …" at bounding box center [287, 120] width 112 height 143
click at [255, 134] on div "# Don't touch the boss code until Vega says you're ready! for i in range ( 2 ) …" at bounding box center [287, 120] width 112 height 143
click at [265, 166] on span "Update" at bounding box center [258, 166] width 35 height 6
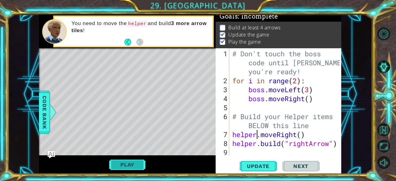
click at [121, 161] on button "Play" at bounding box center [127, 165] width 36 height 12
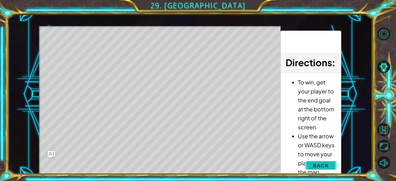
click at [318, 161] on button "Back" at bounding box center [320, 165] width 31 height 12
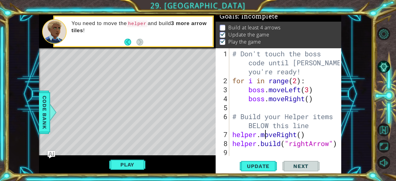
type textarea "[DOMAIN_NAME]("rightArrow")"
click at [133, 163] on button "Play" at bounding box center [127, 165] width 36 height 12
click at [238, 153] on div "# Don't touch the boss code until Vega says you're ready! for i in range ( 2 ) …" at bounding box center [287, 120] width 112 height 143
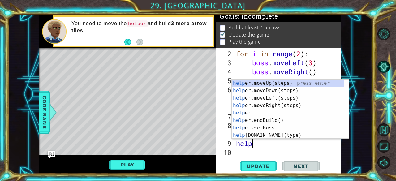
scroll to position [0, 1]
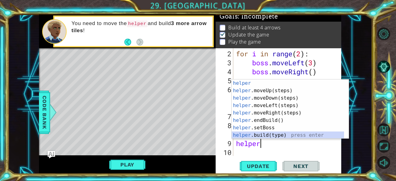
click at [251, 134] on div "helper press enter helper .moveUp(steps) press enter helper .moveDown(steps) pr…" at bounding box center [288, 116] width 113 height 74
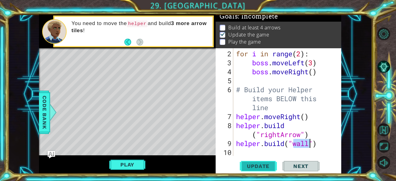
click at [261, 167] on span "Update" at bounding box center [258, 166] width 35 height 6
click at [130, 161] on button "Play" at bounding box center [127, 165] width 36 height 12
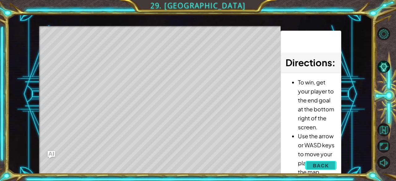
click at [329, 164] on button "Back" at bounding box center [320, 165] width 31 height 12
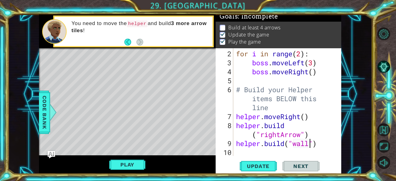
click at [309, 143] on div "for i in range ( 2 ) : boss . moveLeft ( 3 ) boss . moveRight ( ) # Build your …" at bounding box center [287, 112] width 104 height 126
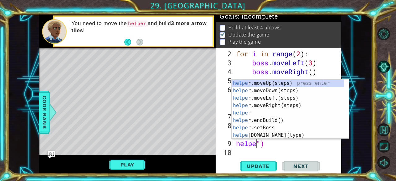
scroll to position [0, 0]
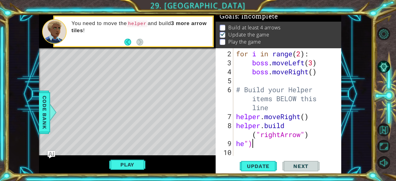
click at [255, 143] on div "for i in range ( 2 ) : boss . moveLeft ( 3 ) boss . moveRight ( ) # Build your …" at bounding box center [287, 112] width 104 height 126
type textarea "h"
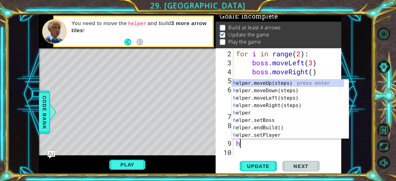
type textarea "hel"
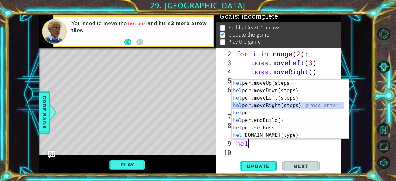
click at [264, 107] on div "hel per.moveUp(steps) press enter hel per.moveDown(steps) press enter hel per.m…" at bounding box center [288, 116] width 113 height 74
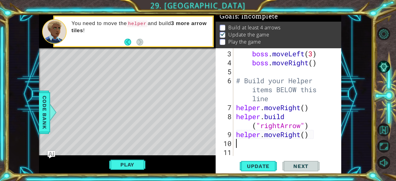
click at [310, 138] on div "boss . moveLeft ( 3 ) boss . moveRight ( ) # Build your Helper items BELOW this…" at bounding box center [287, 112] width 104 height 126
click at [318, 136] on div "boss . moveLeft ( 3 ) boss . moveRight ( ) # Build your Helper items BELOW this…" at bounding box center [287, 112] width 104 height 126
type textarea "helper.moveRight()"
drag, startPoint x: 318, startPoint y: 136, endPoint x: 221, endPoint y: 135, distance: 96.5
click at [221, 135] on div "helper.moveRight() 3 4 5 6 7 8 9 10 11 boss . moveLeft ( 3 ) boss . moveRight (…" at bounding box center [278, 102] width 124 height 108
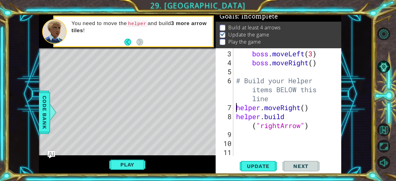
click at [236, 106] on div "boss . moveLeft ( 3 ) boss . moveRight ( ) # Build your Helper items BELOW this…" at bounding box center [287, 112] width 104 height 126
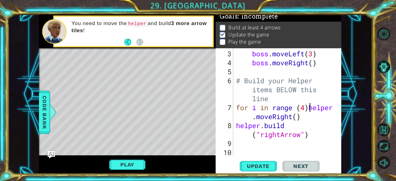
scroll to position [0, 3]
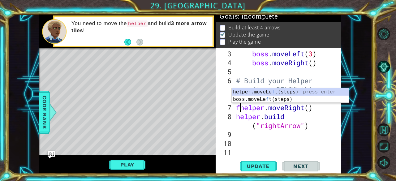
type textarea "helper.moveRight()"
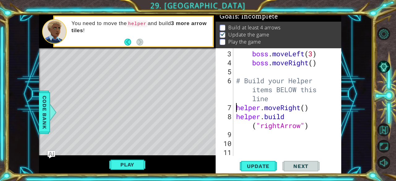
click at [282, 131] on div "boss . moveLeft ( 3 ) boss . moveRight ( ) # Build your Helper items BELOW this…" at bounding box center [287, 112] width 104 height 126
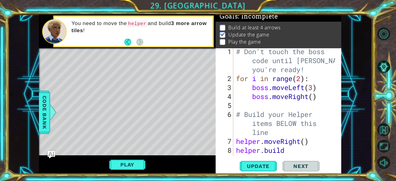
scroll to position [0, 0]
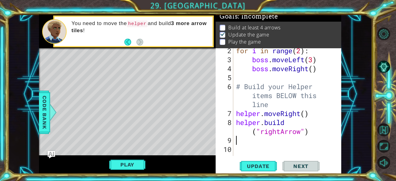
click at [286, 138] on div "for i in range ( 2 ) : boss . moveLeft ( 3 ) boss . moveRight ( ) # Build your …" at bounding box center [287, 109] width 104 height 126
click at [384, 34] on button "Level Options" at bounding box center [383, 34] width 13 height 13
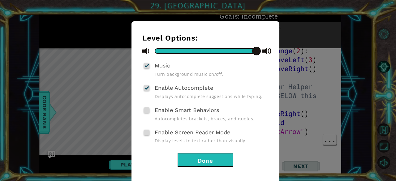
scroll to position [24, 0]
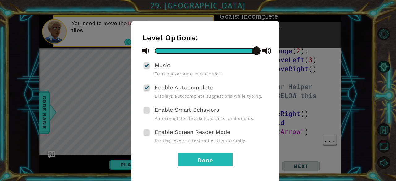
click at [221, 157] on button "Done" at bounding box center [205, 159] width 56 height 14
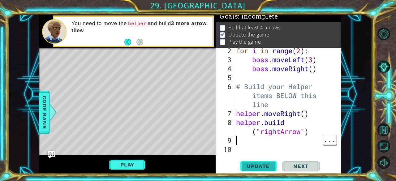
click at [269, 169] on span "Update" at bounding box center [258, 166] width 35 height 6
click at [324, 139] on span "..." at bounding box center [329, 139] width 13 height 10
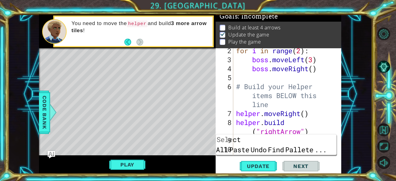
click at [320, 149] on div "for i in range ( 2 ) : boss . moveLeft ( 3 ) boss . moveRight ( ) # Build your …" at bounding box center [287, 109] width 104 height 126
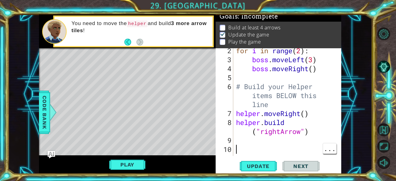
click at [241, 139] on div "for i in range ( 2 ) : boss . moveLeft ( 3 ) boss . moveRight ( ) # Build your …" at bounding box center [287, 109] width 104 height 126
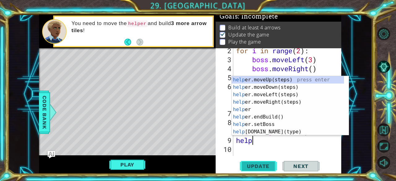
scroll to position [0, 0]
type textarea "h"
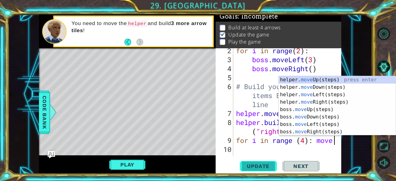
scroll to position [0, 4]
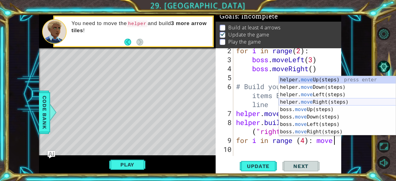
click at [336, 101] on div "helper. move Up(steps) press enter helper. move Down(steps) press enter helper.…" at bounding box center [337, 113] width 117 height 74
type textarea "for i in range (4): helper.moveRight()"
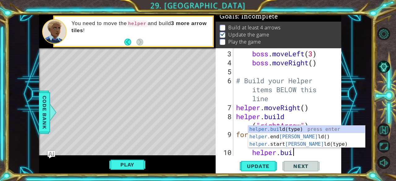
scroll to position [0, 2]
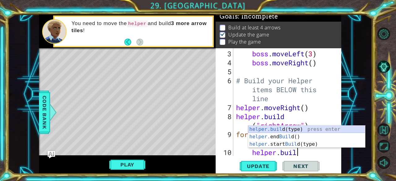
click at [288, 129] on div "helper.buil d(type) press enter helper. end Buil d() press enter helper. start …" at bounding box center [306, 144] width 117 height 37
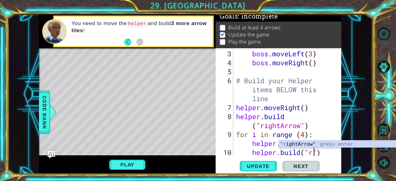
scroll to position [0, 4]
click at [316, 143] on div ""rig htArrow" press enter" at bounding box center [337, 151] width 117 height 22
type textarea "[DOMAIN_NAME]("rightArrow")"
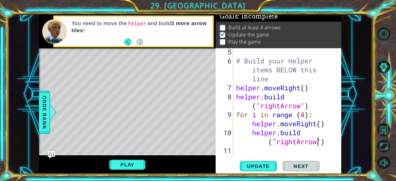
scroll to position [63, 0]
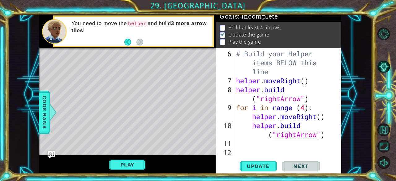
click at [302, 151] on div "# Build your Helper items BELOW this line helper . moveRight ( ) helper . build…" at bounding box center [287, 120] width 104 height 143
click at [273, 169] on span "Update" at bounding box center [258, 166] width 35 height 6
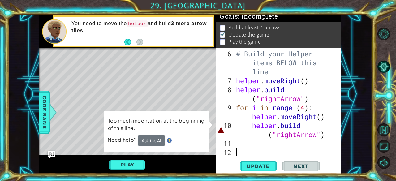
click at [251, 124] on div "# Build your Helper items BELOW this line helper . moveRight ( ) helper . build…" at bounding box center [287, 120] width 104 height 143
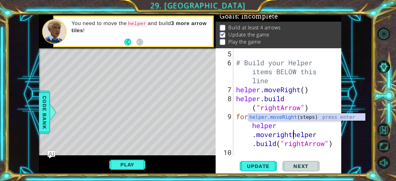
scroll to position [0, 6]
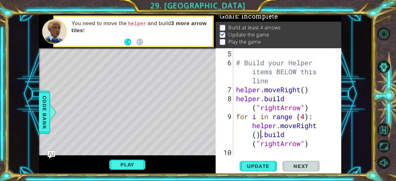
click at [251, 135] on div "# Build your Helper items BELOW this line helper . moveRight ( ) helper . build…" at bounding box center [287, 112] width 104 height 126
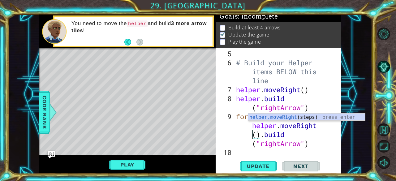
scroll to position [0, 7]
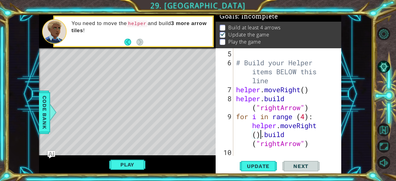
click at [261, 137] on div "# Build your Helper items BELOW this line helper . moveRight ( ) helper . build…" at bounding box center [287, 112] width 104 height 126
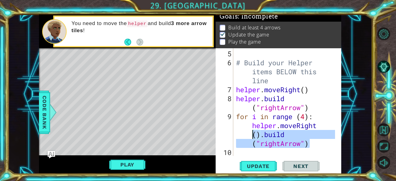
drag, startPoint x: 318, startPoint y: 145, endPoint x: 252, endPoint y: 136, distance: 66.4
click at [252, 136] on div "# Build your Helper items BELOW this line helper . moveRight ( ) helper . build…" at bounding box center [287, 112] width 104 height 126
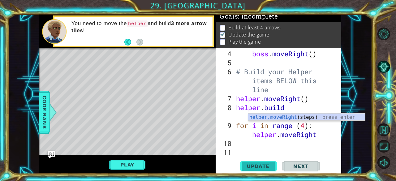
type textarea "for i in range (4): helper.moveRight"
click at [256, 161] on button "Update" at bounding box center [258, 166] width 37 height 13
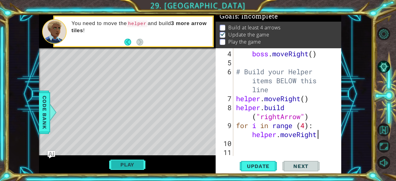
click at [134, 164] on button "Play" at bounding box center [127, 165] width 36 height 12
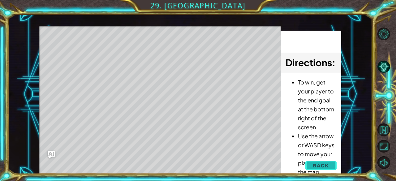
click at [327, 166] on span "Back" at bounding box center [321, 165] width 16 height 6
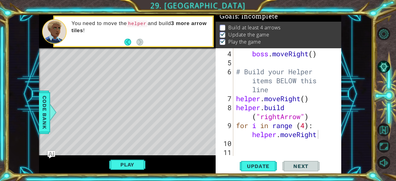
click at [269, 138] on div "boss . moveRight ( ) # Build your Helper items BELOW this line helper . moveRig…" at bounding box center [287, 112] width 104 height 126
click at [267, 143] on div "boss . moveRight ( ) # Build your Helper items BELOW this line helper . moveRig…" at bounding box center [287, 112] width 104 height 126
click at [323, 139] on div "boss . moveRight ( ) # Build your Helper items BELOW this line helper . moveRig…" at bounding box center [287, 112] width 104 height 126
click at [322, 129] on div "boss . moveRight ( ) # Build your Helper items BELOW this line helper . moveRig…" at bounding box center [287, 112] width 104 height 126
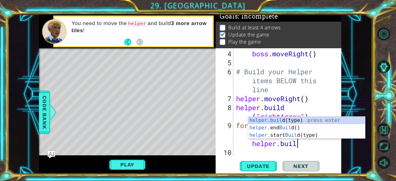
scroll to position [0, 9]
click at [297, 118] on div "helper.build (type) press enter helper. end Build () press enter helper. start …" at bounding box center [306, 135] width 117 height 37
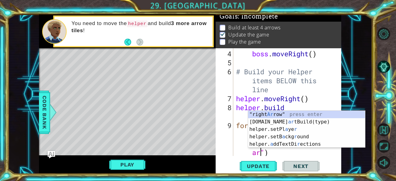
scroll to position [0, 11]
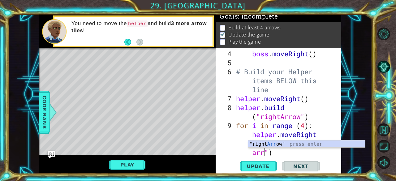
click at [306, 144] on div ""right Arr ow" press enter" at bounding box center [306, 151] width 117 height 22
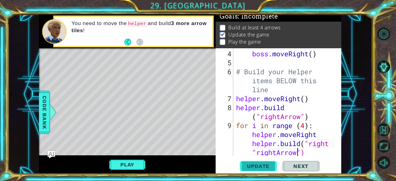
click at [263, 165] on span "Update" at bounding box center [258, 166] width 35 height 6
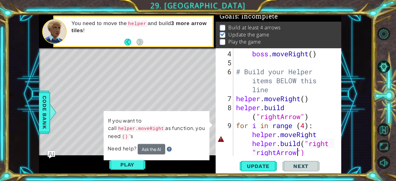
click at [306, 154] on div "boss . moveRight ( ) # Build your Helper items BELOW this line helper . moveRig…" at bounding box center [287, 112] width 104 height 126
click at [299, 147] on div "boss . moveRight ( ) # Build your Helper items BELOW this line helper . moveRig…" at bounding box center [287, 112] width 104 height 126
click at [299, 146] on div "boss . moveRight ( ) # Build your Helper items BELOW this line helper . moveRig…" at bounding box center [287, 112] width 104 height 126
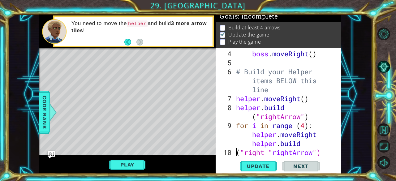
click at [235, 151] on div "boss . moveRight ( ) # Build your Helper items BELOW this line helper . moveRig…" at bounding box center [287, 112] width 104 height 126
click at [260, 164] on span "Update" at bounding box center [258, 166] width 35 height 6
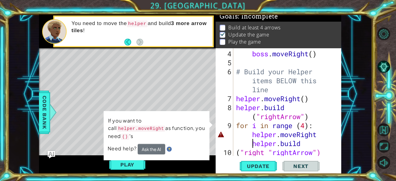
click at [254, 144] on div "boss . moveRight ( ) # Build your Helper items BELOW this line helper . moveRig…" at bounding box center [287, 112] width 104 height 126
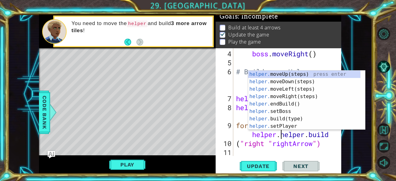
click at [288, 146] on div "boss . moveRight ( ) # Build your Helper items BELOW this line helper . moveRig…" at bounding box center [287, 112] width 104 height 126
type textarea "("right "rightArrow")"
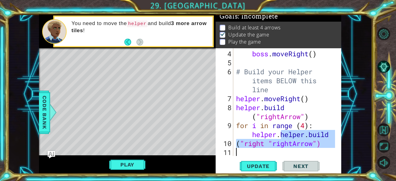
scroll to position [54, 0]
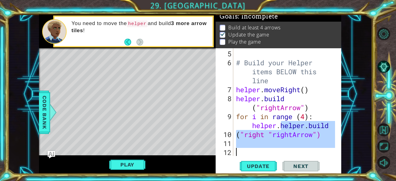
drag, startPoint x: 281, startPoint y: 135, endPoint x: 317, endPoint y: 186, distance: 61.9
click at [317, 181] on html "1 ההההההההההההההההההההההההההההההההההההההההההההההההההההההההההההההההההההההההההההה…" at bounding box center [198, 90] width 396 height 181
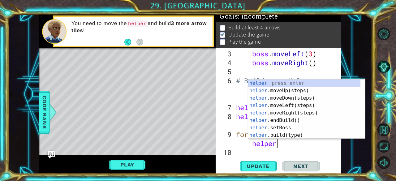
scroll to position [0, 4]
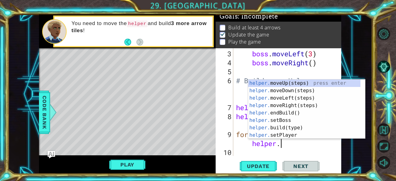
click at [295, 144] on div "boss . moveLeft ( 3 ) boss . moveRight ( ) # Build your Helper items BELOW this…" at bounding box center [287, 112] width 104 height 126
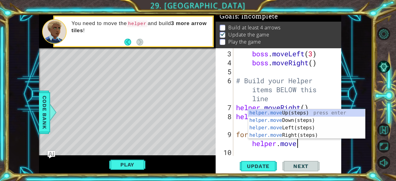
scroll to position [0, 5]
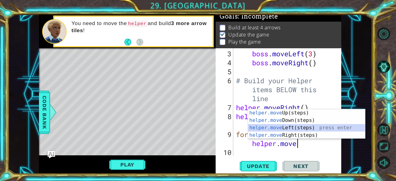
click at [295, 129] on div "helper.move Up(steps) press enter helper.move Down(steps) press enter helper.mo…" at bounding box center [306, 131] width 117 height 45
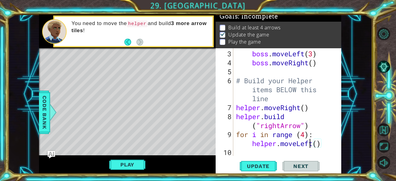
click at [311, 145] on div "boss . moveLeft ( 3 ) boss . moveRight ( ) # Build your Helper items BELOW this…" at bounding box center [287, 112] width 104 height 126
click at [313, 146] on div "boss . moveLeft ( 3 ) boss . moveRight ( ) # Build your Helper items BELOW this…" at bounding box center [287, 112] width 104 height 126
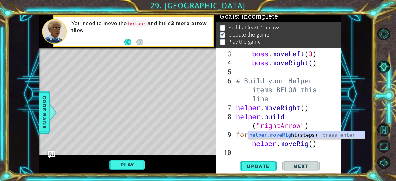
type textarea "for i in range (4): helper.moveRight()"
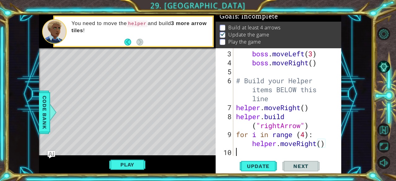
click at [309, 153] on div "boss . moveLeft ( 3 ) boss . moveRight ( ) # Build your Helper items BELOW this…" at bounding box center [287, 112] width 104 height 126
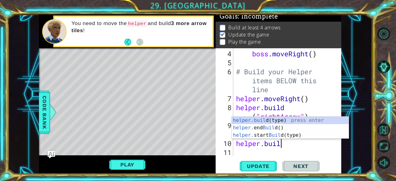
scroll to position [0, 2]
click at [304, 118] on div "helper.build (type) press enter helper. end Build () press enter helper. start …" at bounding box center [290, 135] width 117 height 37
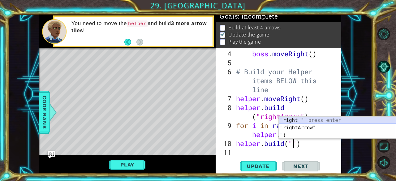
click at [301, 123] on div "" right " press enter " rightArrow" press enter " ) press enter" at bounding box center [337, 135] width 117 height 37
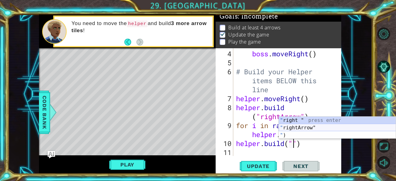
click at [310, 125] on div "" right " press enter " rightArrow" press enter " ) press enter" at bounding box center [337, 135] width 117 height 37
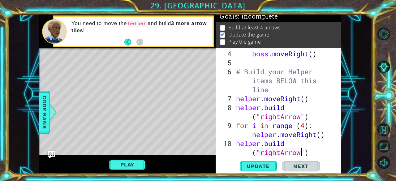
scroll to position [54, 0]
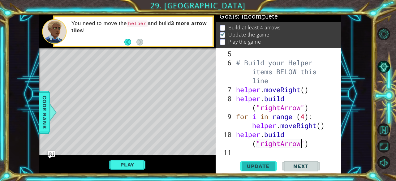
click at [268, 167] on span "Update" at bounding box center [258, 166] width 35 height 6
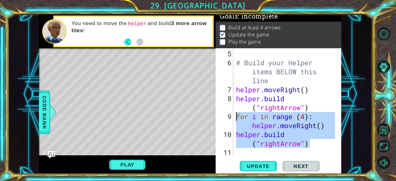
drag, startPoint x: 312, startPoint y: 142, endPoint x: 234, endPoint y: 115, distance: 81.7
click at [235, 115] on div "# Build your Helper items BELOW this line helper . moveRight ( ) helper . build…" at bounding box center [285, 102] width 100 height 108
type textarea "for i in range (4): helper.moveRight() helper.build("rightArrow")"
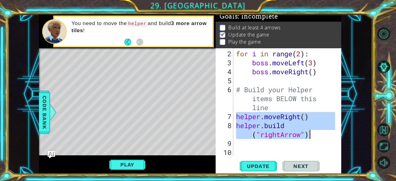
drag, startPoint x: 237, startPoint y: 117, endPoint x: 316, endPoint y: 136, distance: 81.3
click at [316, 136] on div "for i in range ( 2 ) : boss . moveLeft ( 3 ) boss . moveRight ( ) # Build your …" at bounding box center [287, 112] width 104 height 126
type textarea "helper.moveRight() helper.build("rightArrow")"
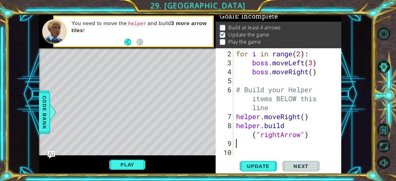
click at [302, 144] on div "for i in range ( 2 ) : boss . moveLeft ( 3 ) boss . moveRight ( ) # Build your …" at bounding box center [287, 112] width 104 height 126
paste textarea "[DOMAIN_NAME]("rightArrow")"
type textarea "[DOMAIN_NAME]("rightArrow")"
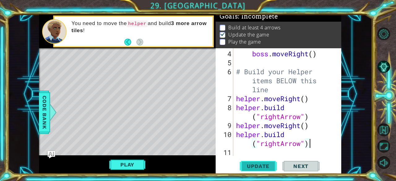
click at [271, 166] on span "Update" at bounding box center [258, 166] width 35 height 6
click at [252, 148] on div "boss . moveRight ( ) # Build your Helper items BELOW this line helper . moveRig…" at bounding box center [287, 112] width 104 height 126
paste textarea "[DOMAIN_NAME]("rightArrow")"
type textarea "[DOMAIN_NAME]("rightArrow")"
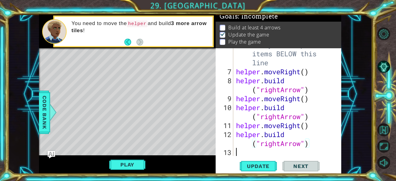
click at [250, 152] on div "# Build your Helper items BELOW this line helper . moveRight ( ) helper . build…" at bounding box center [287, 111] width 104 height 143
paste textarea "[DOMAIN_NAME]("rightArrow")"
type textarea "[DOMAIN_NAME]("rightArrow")"
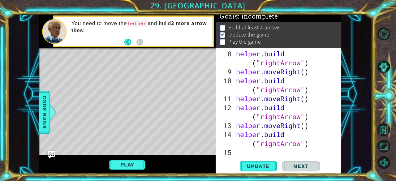
scroll to position [99, 0]
click at [250, 152] on div "helper . build ( "rightArrow" ) helper . moveRight ( ) helper . build ( "rightA…" at bounding box center [287, 116] width 104 height 135
paste textarea "[DOMAIN_NAME]("rightArrow")"
type textarea "[DOMAIN_NAME]("rightArrow")"
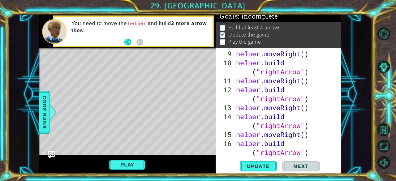
scroll to position [126, 0]
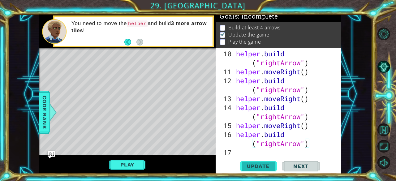
click at [270, 164] on span "Update" at bounding box center [258, 166] width 35 height 6
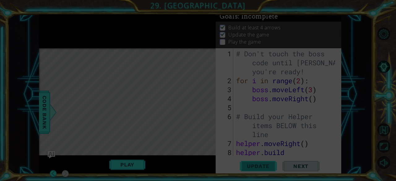
scroll to position [0, 0]
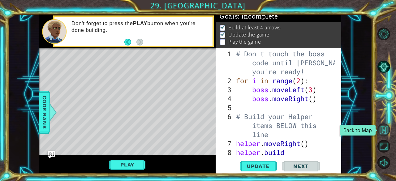
click at [378, 127] on button "Back to Map" at bounding box center [383, 129] width 13 height 13
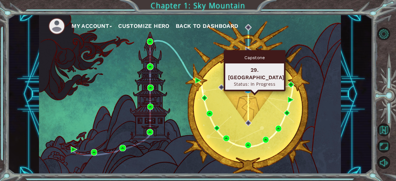
click at [249, 88] on img at bounding box center [248, 90] width 6 height 6
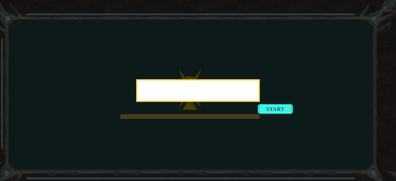
click at [280, 109] on button "Start" at bounding box center [275, 109] width 35 height 10
click at [150, 90] on button "Next" at bounding box center [152, 92] width 7 height 7
click at [150, 90] on icon at bounding box center [198, 90] width 396 height 181
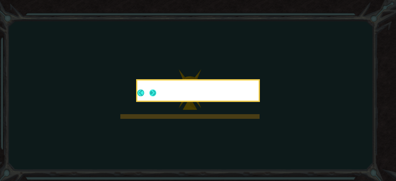
click at [150, 90] on icon at bounding box center [198, 90] width 396 height 181
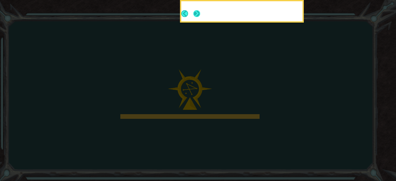
click at [200, 10] on button "Next" at bounding box center [196, 13] width 7 height 7
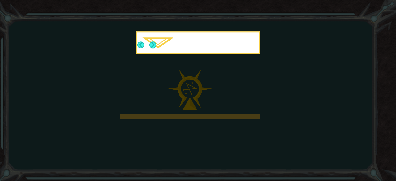
click at [204, 47] on div at bounding box center [197, 44] width 121 height 18
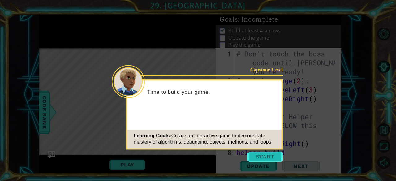
click at [256, 155] on button "Start" at bounding box center [264, 157] width 35 height 10
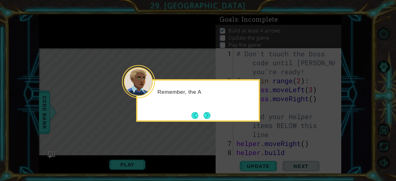
click at [212, 117] on div "Remember, the A" at bounding box center [198, 100] width 124 height 42
click at [210, 117] on button "Next" at bounding box center [206, 115] width 7 height 7
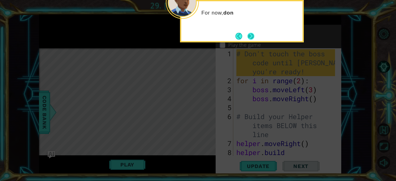
click at [250, 37] on button "Next" at bounding box center [250, 36] width 7 height 7
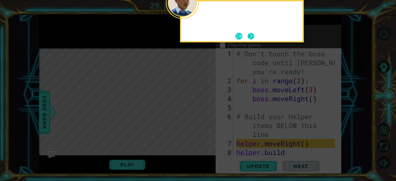
click at [249, 37] on button "Next" at bounding box center [250, 36] width 7 height 7
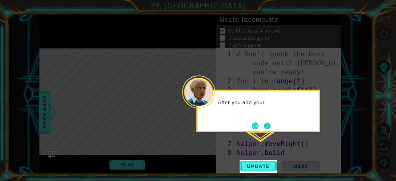
click at [269, 127] on button "Next" at bounding box center [267, 125] width 7 height 7
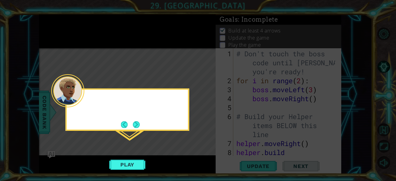
click at [269, 127] on icon at bounding box center [198, 90] width 396 height 181
click at [140, 123] on button "Next" at bounding box center [136, 124] width 7 height 7
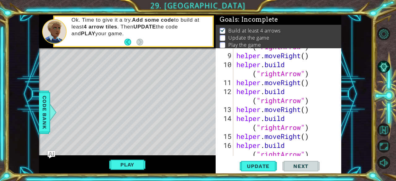
scroll to position [126, 0]
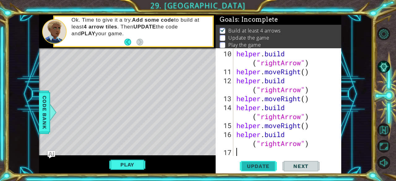
click at [266, 168] on span "Update" at bounding box center [258, 166] width 35 height 6
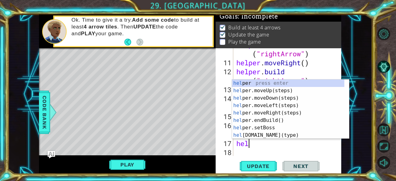
scroll to position [0, 0]
type textarea "help"
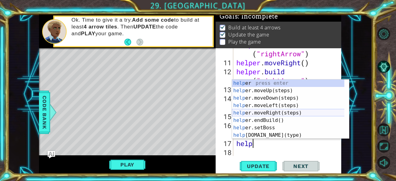
click at [272, 113] on div "help er press enter help er.moveUp(steps) press enter help er.moveDown(steps) p…" at bounding box center [288, 116] width 113 height 74
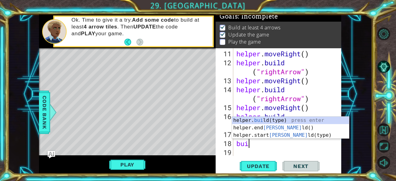
scroll to position [0, 0]
click at [264, 119] on div "helper. bui ld(type) press enter helper.end Bui ld() press enter helper.start B…" at bounding box center [290, 135] width 117 height 37
type textarea "helper.build("wall")"
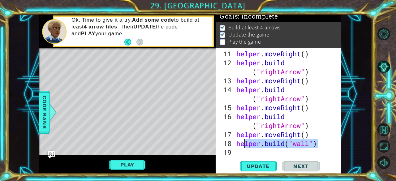
drag, startPoint x: 302, startPoint y: 143, endPoint x: 232, endPoint y: 142, distance: 70.2
click at [232, 142] on div "helper.build("wall") 11 12 13 14 15 16 17 18 19 helper . moveRight ( ) helper .…" at bounding box center [278, 102] width 124 height 108
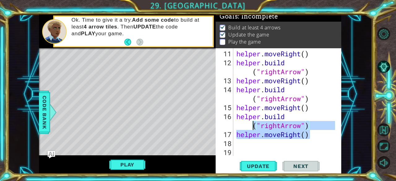
drag, startPoint x: 320, startPoint y: 132, endPoint x: 234, endPoint y: 128, distance: 85.4
click at [234, 128] on div "11 12 13 14 15 16 17 18 19 helper . moveRight ( ) helper . build ( "rightArrow"…" at bounding box center [278, 102] width 124 height 108
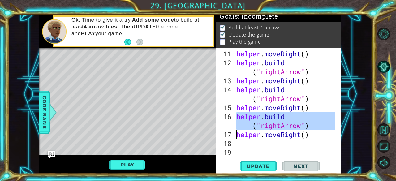
click at [233, 126] on div "16" at bounding box center [225, 121] width 16 height 18
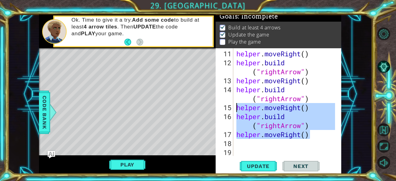
click at [204, 105] on div "1 ההההההההההההההההההההההההההההההההההההההההההההההההההההההההההההההההההההההההההההה…" at bounding box center [190, 94] width 302 height 159
type textarea "helper.moveRight() helper.build("rightArrow")"
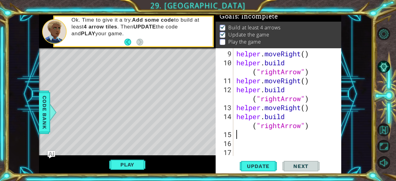
scroll to position [117, 0]
click at [252, 167] on span "Update" at bounding box center [258, 166] width 35 height 6
click at [129, 169] on button "Play" at bounding box center [127, 165] width 36 height 12
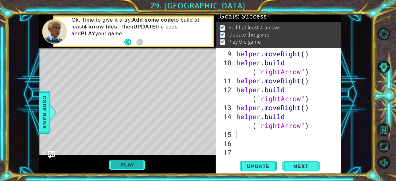
click at [120, 162] on button "Play" at bounding box center [127, 165] width 36 height 12
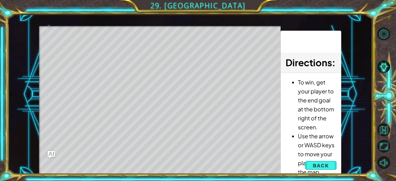
drag, startPoint x: 335, startPoint y: 71, endPoint x: 320, endPoint y: 89, distance: 23.0
click at [320, 89] on div "Directions : To win, get your player to the end goal at the bottom right of the…" at bounding box center [310, 103] width 60 height 144
click at [317, 165] on span "Back" at bounding box center [321, 165] width 16 height 6
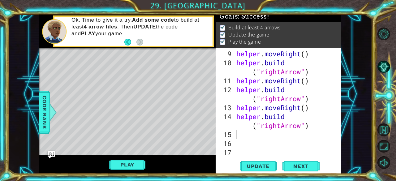
click at [266, 141] on div "helper . moveRight ( ) helper . build ( "rightArrow" ) helper . moveRight ( ) h…" at bounding box center [286, 112] width 103 height 126
click at [258, 135] on div "helper . moveRight ( ) helper . build ( "rightArrow" ) helper . moveRight ( ) h…" at bounding box center [286, 112] width 103 height 126
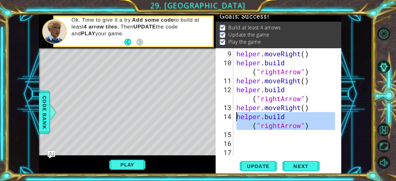
drag, startPoint x: 302, startPoint y: 127, endPoint x: 218, endPoint y: 117, distance: 84.1
click at [218, 117] on div "9 10 11 12 13 14 15 16 17 helper . moveRight ( ) helper . build ( "rightArrow" …" at bounding box center [278, 102] width 124 height 108
type textarea "[DOMAIN_NAME]("rightArrow")"
paste textarea "Code Area"
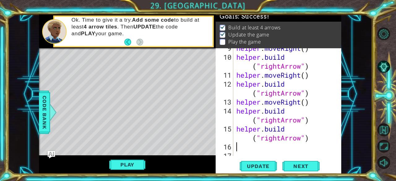
scroll to position [135, 0]
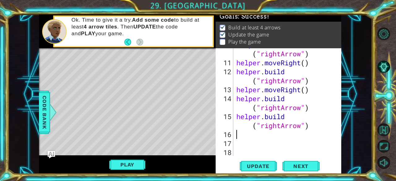
click at [275, 138] on div "helper . build ( "rightArrow" ) helper . moveRight ( ) helper . build ( "rightA…" at bounding box center [286, 107] width 103 height 135
click at [256, 163] on button "Update" at bounding box center [258, 166] width 37 height 13
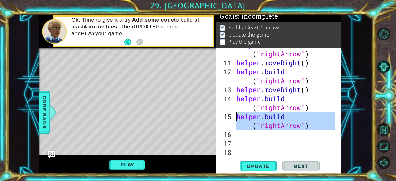
click at [183, 116] on div "1 ההההההההההההההההההההההההההההההההההההההההההההההההההההההההההההההההההההההההההההה…" at bounding box center [190, 94] width 302 height 159
click at [262, 165] on span "Update" at bounding box center [258, 166] width 35 height 6
type textarea "[DOMAIN_NAME]("rightArrow")"
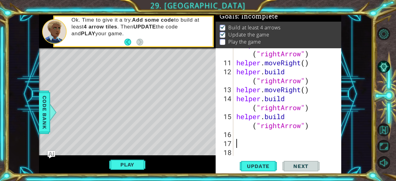
click at [269, 140] on div "helper . build ( "rightArrow" ) helper . moveRight ( ) helper . build ( "rightA…" at bounding box center [286, 107] width 103 height 135
click at [250, 138] on div "helper . build ( "rightArrow" ) helper . moveRight ( ) helper . build ( "rightA…" at bounding box center [286, 107] width 103 height 135
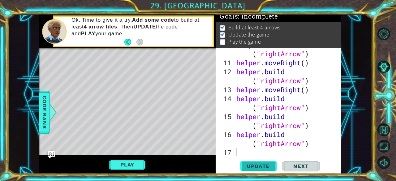
click at [270, 164] on span "Update" at bounding box center [258, 166] width 35 height 6
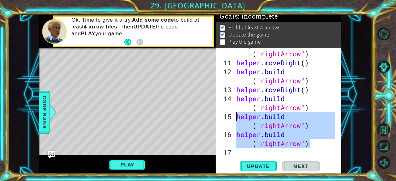
drag, startPoint x: 311, startPoint y: 146, endPoint x: 226, endPoint y: 118, distance: 89.6
click at [226, 118] on div "10 11 12 13 14 15 16 17 18 19 helper . build ( "rightArrow" ) helper . moveRigh…" at bounding box center [278, 102] width 124 height 108
type textarea "helper.build("rightArrow") helper.build("rightArrow")"
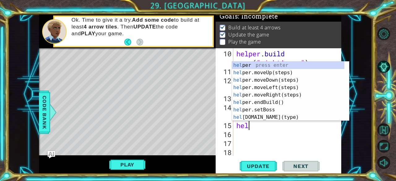
scroll to position [0, 0]
type textarea "h"
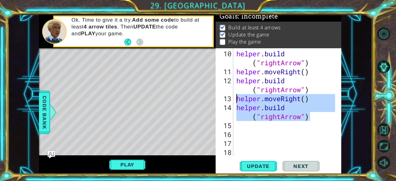
drag, startPoint x: 314, startPoint y: 118, endPoint x: 224, endPoint y: 100, distance: 91.4
click at [224, 100] on div "10 11 12 13 14 15 16 17 18 helper . build ( "rightArrow" ) helper . moveRight (…" at bounding box center [278, 102] width 124 height 108
type textarea "helper.moveRight() helper.build("rightArrow")"
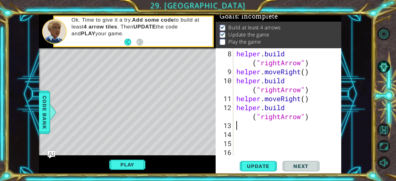
scroll to position [99, 0]
click at [268, 166] on span "Update" at bounding box center [258, 166] width 35 height 6
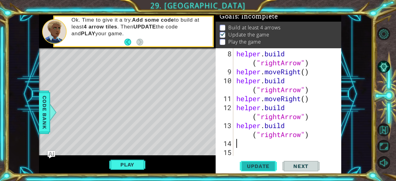
click at [259, 166] on span "Update" at bounding box center [258, 166] width 35 height 6
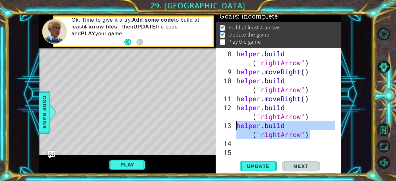
drag, startPoint x: 315, startPoint y: 135, endPoint x: 216, endPoint y: 123, distance: 100.3
click at [216, 123] on div "8 9 10 11 12 13 14 15 16 helper . build ( "rightArrow" ) helper . moveRight ( )…" at bounding box center [278, 102] width 124 height 108
type textarea "[DOMAIN_NAME]("rightArrow")"
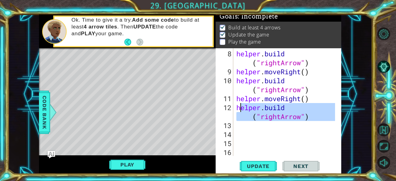
drag, startPoint x: 318, startPoint y: 124, endPoint x: 237, endPoint y: 100, distance: 84.6
click at [237, 100] on div "helper . build ( "rightArrow" ) helper . moveRight ( ) helper . build ( "rightA…" at bounding box center [286, 116] width 103 height 135
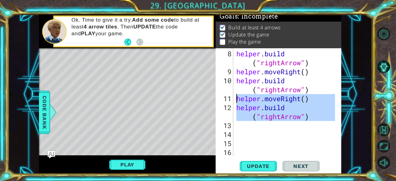
click at [237, 100] on div "helper . build ( "rightArrow" ) helper . moveRight ( ) helper . build ( "rightA…" at bounding box center [285, 102] width 100 height 108
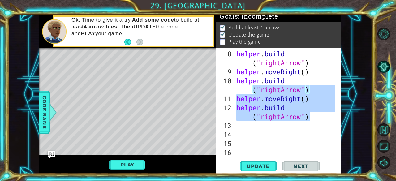
click at [215, 93] on div "1 ההההההההההההההההההההההההההההההההההההההההההההההההההההההההההההההההההההההההההההה…" at bounding box center [190, 94] width 302 height 159
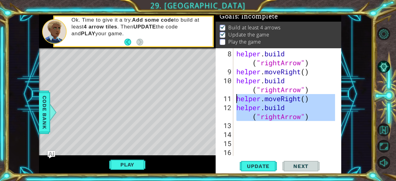
drag, startPoint x: 307, startPoint y: 120, endPoint x: 216, endPoint y: 97, distance: 93.8
click at [216, 97] on div "helper.build("rightArrow") 8 9 10 11 12 13 14 15 16 17 helper . build ( "rightA…" at bounding box center [278, 102] width 124 height 108
type textarea "helper.moveRight() helper.build("rightArrow")"
click at [279, 126] on div "helper . build ( "rightArrow" ) helper . moveRight ( ) helper . build ( "rightA…" at bounding box center [285, 102] width 100 height 108
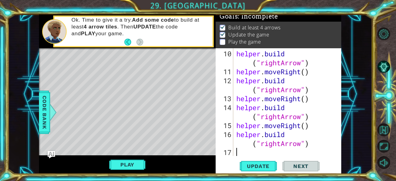
scroll to position [126, 0]
click at [267, 167] on span "Update" at bounding box center [258, 166] width 35 height 6
paste textarea "[DOMAIN_NAME]("rightArrow")"
click at [277, 144] on div "helper . build ( "rightArrow" ) helper . moveRight ( ) helper . build ( "rightA…" at bounding box center [286, 116] width 103 height 135
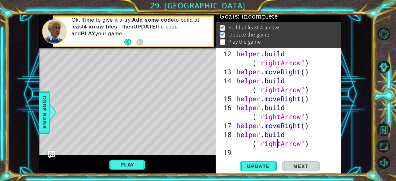
click at [280, 144] on div "helper . build ( "rightArrow" ) helper . moveRight ( ) helper . build ( "rightA…" at bounding box center [286, 116] width 103 height 135
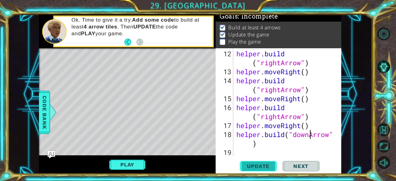
click at [263, 164] on span "Update" at bounding box center [258, 166] width 35 height 6
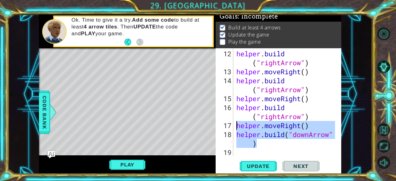
drag, startPoint x: 260, startPoint y: 144, endPoint x: 232, endPoint y: 123, distance: 34.8
click at [232, 123] on div "helper.build("downArrow") 12 13 14 15 16 17 18 19 20 helper . build ( "rightArr…" at bounding box center [278, 102] width 124 height 108
type textarea "helper.moveRight() helper.build("downArrow")"
click at [252, 149] on div "helper . build ( "rightArrow" ) helper . moveRight ( ) helper . build ( "rightA…" at bounding box center [286, 116] width 103 height 135
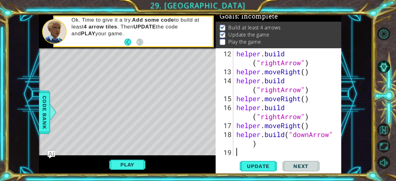
scroll to position [0, 0]
paste textarea "helper.build("downArrow")"
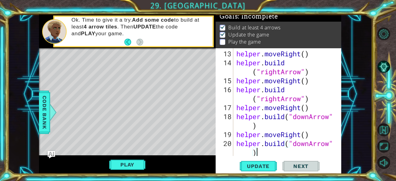
scroll to position [170, 0]
click at [280, 133] on div "helper . moveRight ( ) helper . build ( "rightArrow" ) helper . moveRight ( ) h…" at bounding box center [286, 112] width 103 height 126
click at [300, 135] on div "helper . moveRight ( ) helper . build ( "rightArrow" ) helper . moveRight ( ) h…" at bounding box center [286, 112] width 103 height 126
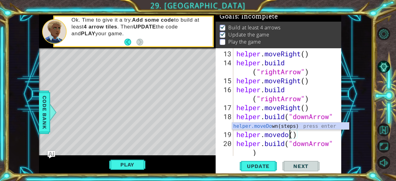
scroll to position [0, 2]
click at [283, 132] on div "helper . moveRight ( ) helper . build ( "rightArrow" ) helper . moveRight ( ) h…" at bounding box center [286, 112] width 103 height 126
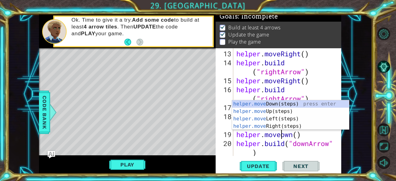
scroll to position [0, 2]
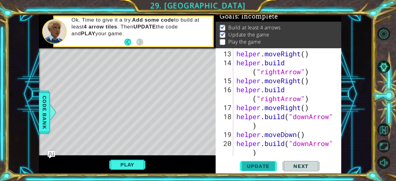
click at [267, 165] on span "Update" at bounding box center [258, 166] width 35 height 6
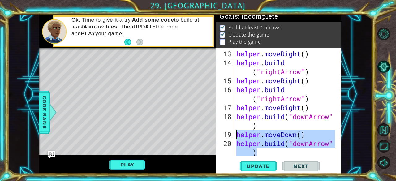
drag, startPoint x: 261, startPoint y: 150, endPoint x: 228, endPoint y: 134, distance: 37.3
click at [228, 134] on div "helper.moveDown() 13 14 15 16 17 18 19 20 21 helper . moveRight ( ) helper . bu…" at bounding box center [278, 102] width 124 height 108
click at [260, 153] on div "helper . moveRight ( ) helper . build ( "rightArrow" ) helper . moveRight ( ) h…" at bounding box center [285, 102] width 100 height 108
type textarea "helper.build("downArrow")"
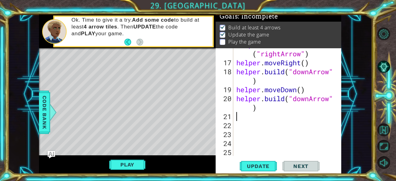
scroll to position [215, 0]
paste textarea "helper.build("downArrow")"
type textarea "helper.build("downArrow")"
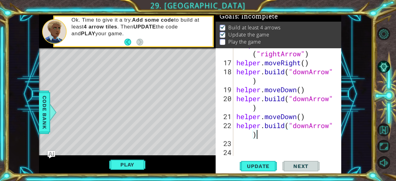
click at [252, 146] on div "helper . build ( "rightArrow" ) helper . moveRight ( ) helper . build ( "downAr…" at bounding box center [286, 107] width 103 height 135
paste textarea "helper.build("downArrow")"
type textarea "helper.build("downArrow")"
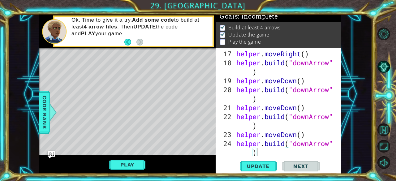
scroll to position [251, 0]
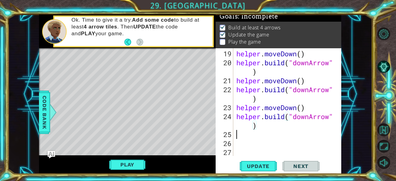
click at [235, 137] on div "helper . moveDown ( ) helper . build ( "downArrow" ) helper . moveDown ( ) help…" at bounding box center [286, 112] width 103 height 126
paste textarea "helper.build("downArrow")"
type textarea "helper.build("downArrow")"
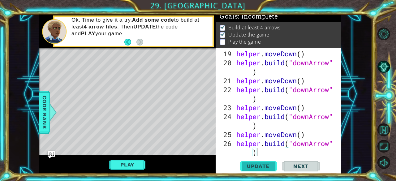
click at [260, 166] on span "Update" at bounding box center [258, 166] width 35 height 6
click at [126, 159] on button "Play" at bounding box center [127, 165] width 36 height 12
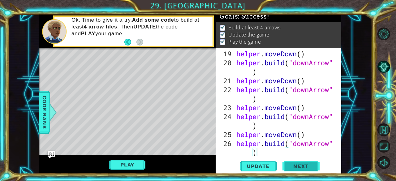
click at [312, 163] on button "Next" at bounding box center [300, 166] width 37 height 13
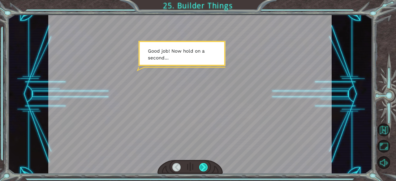
click at [204, 170] on div at bounding box center [203, 167] width 9 height 9
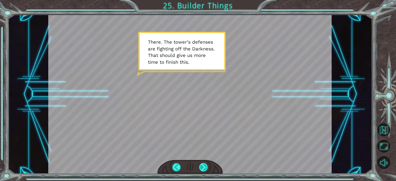
click at [203, 165] on div at bounding box center [203, 167] width 9 height 9
click at [206, 166] on div at bounding box center [203, 167] width 9 height 9
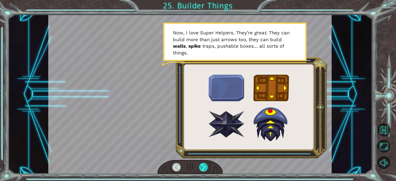
click at [201, 164] on div at bounding box center [203, 167] width 9 height 9
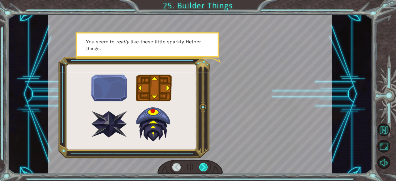
click at [201, 164] on div at bounding box center [203, 167] width 9 height 9
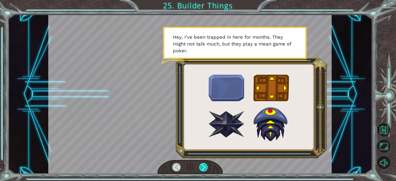
click at [201, 164] on div at bounding box center [203, 167] width 9 height 9
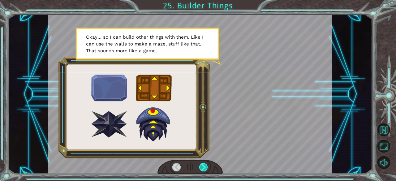
click at [201, 164] on div at bounding box center [203, 167] width 9 height 9
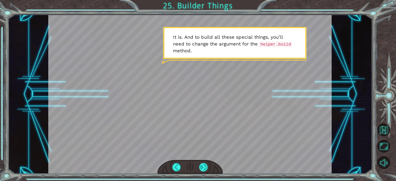
click at [201, 164] on div at bounding box center [203, 167] width 9 height 9
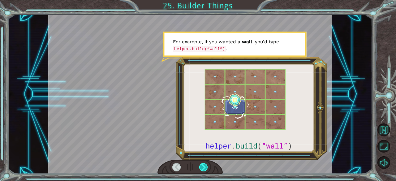
click at [201, 164] on div at bounding box center [203, 167] width 9 height 9
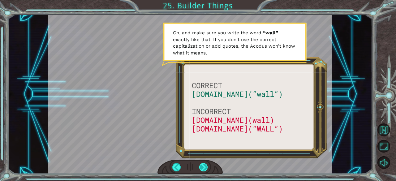
click at [201, 164] on div at bounding box center [203, 167] width 9 height 9
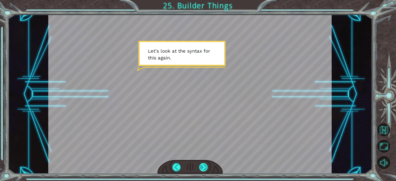
click at [201, 164] on div at bounding box center [203, 167] width 9 height 9
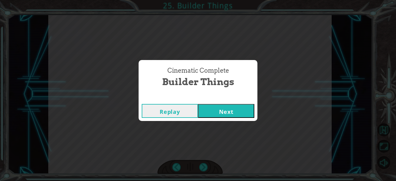
click at [220, 109] on button "Next" at bounding box center [226, 111] width 56 height 14
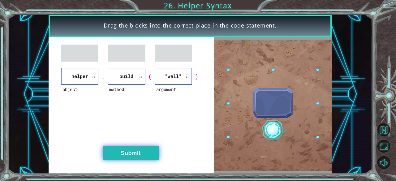
click at [140, 147] on button "Submit" at bounding box center [131, 153] width 56 height 14
